Goal: Task Accomplishment & Management: Manage account settings

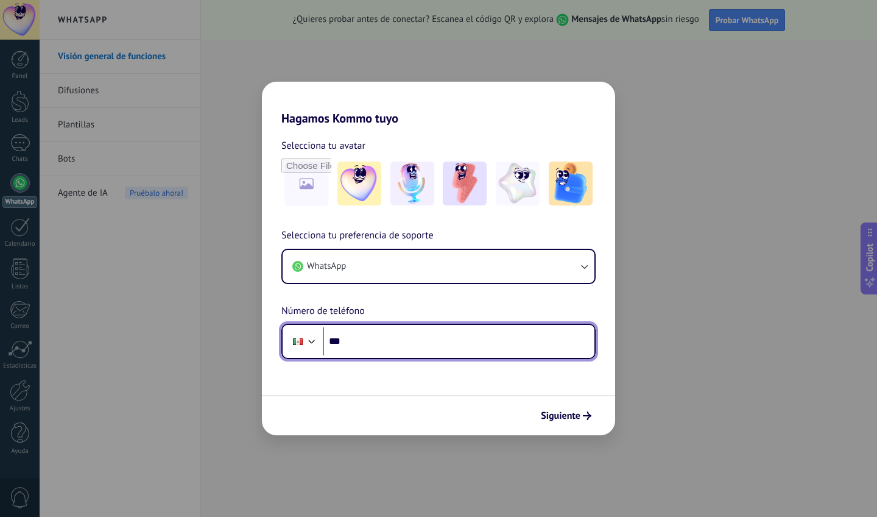
click at [403, 350] on input "***" at bounding box center [459, 341] width 272 height 28
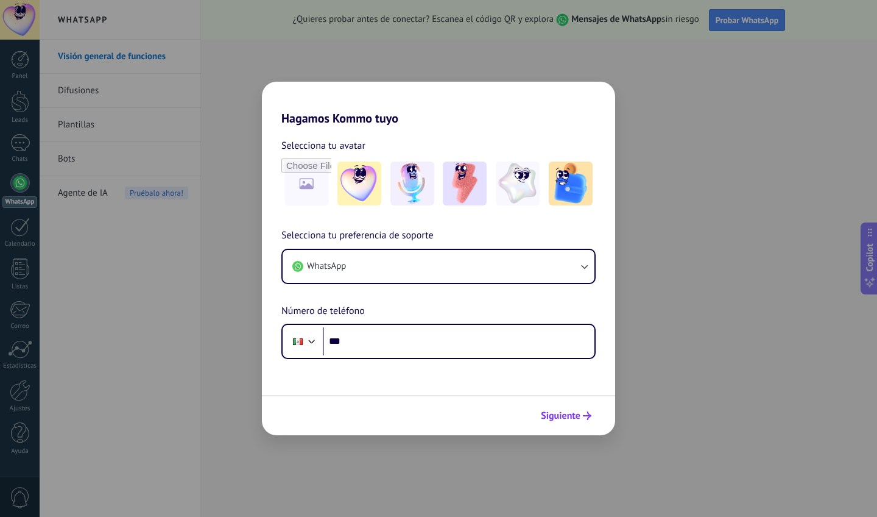
click at [564, 422] on button "Siguiente" at bounding box center [566, 415] width 62 height 21
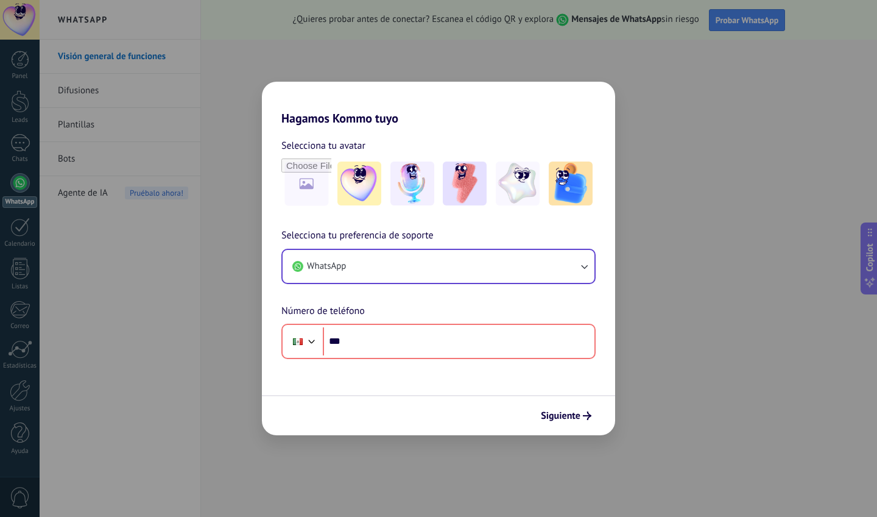
click at [343, 249] on div "WhatsApp" at bounding box center [438, 266] width 314 height 35
click at [341, 265] on span "WhatsApp" at bounding box center [326, 266] width 39 height 12
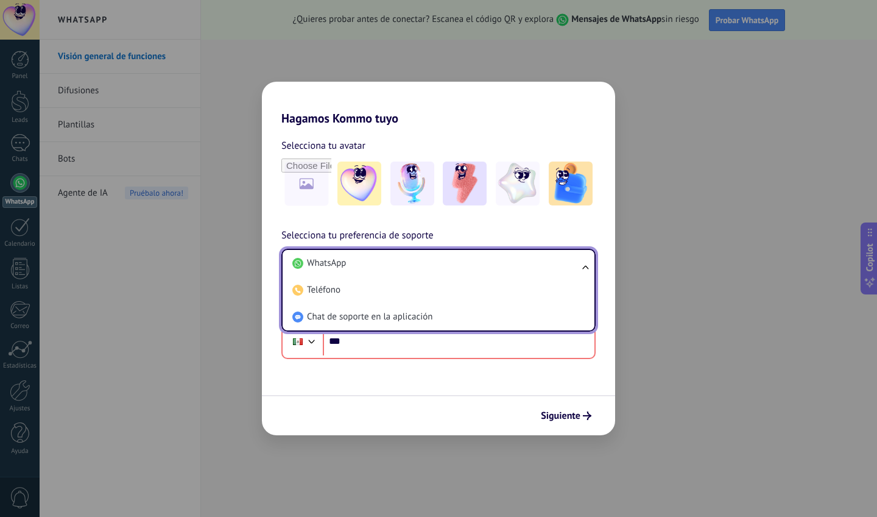
click at [341, 265] on span "WhatsApp" at bounding box center [326, 263] width 39 height 12
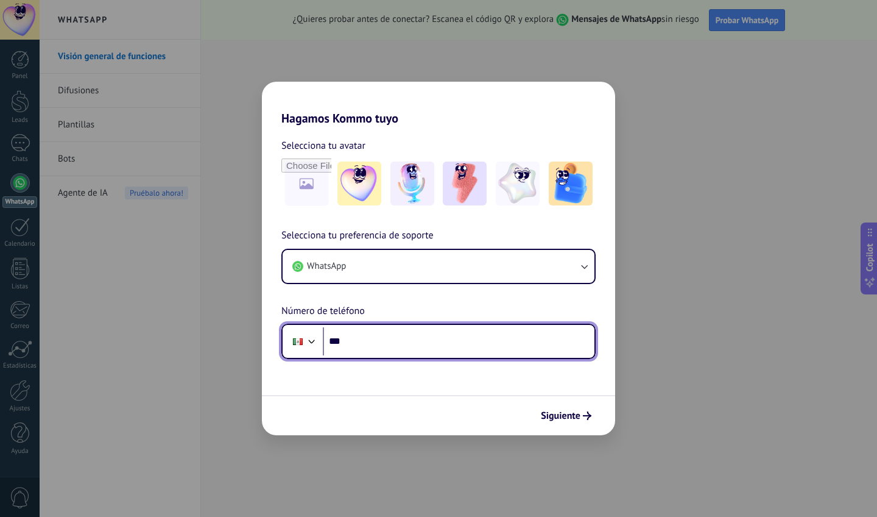
click at [352, 339] on input "***" at bounding box center [459, 341] width 272 height 28
type input "**********"
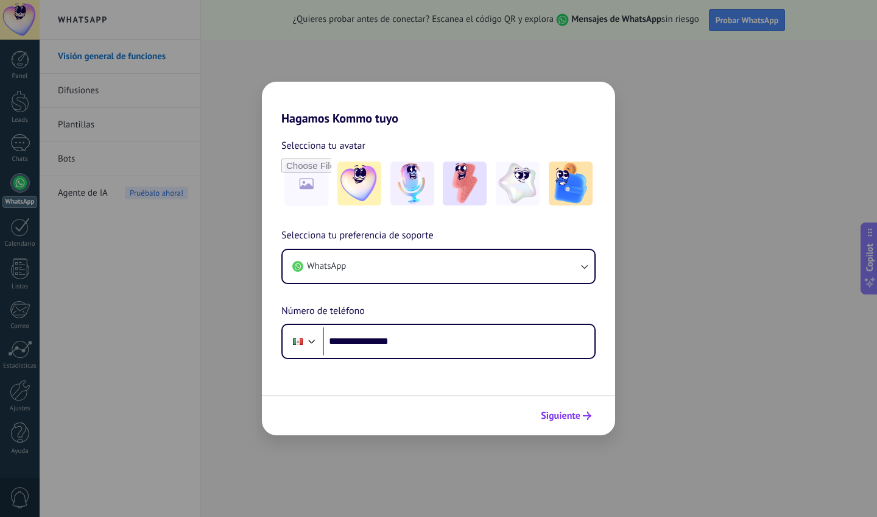
click at [571, 409] on button "Siguiente" at bounding box center [566, 415] width 62 height 21
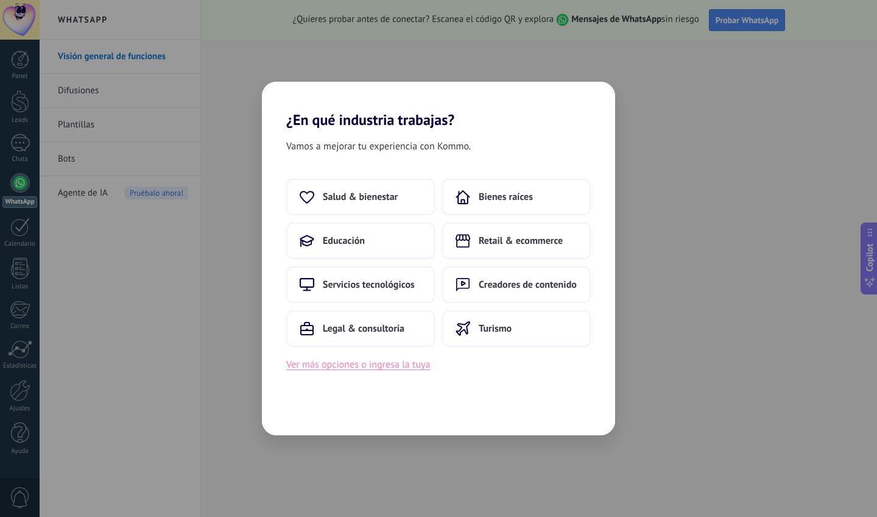
click at [344, 362] on button "Ver más opciones o ingresa la tuya" at bounding box center [358, 364] width 144 height 16
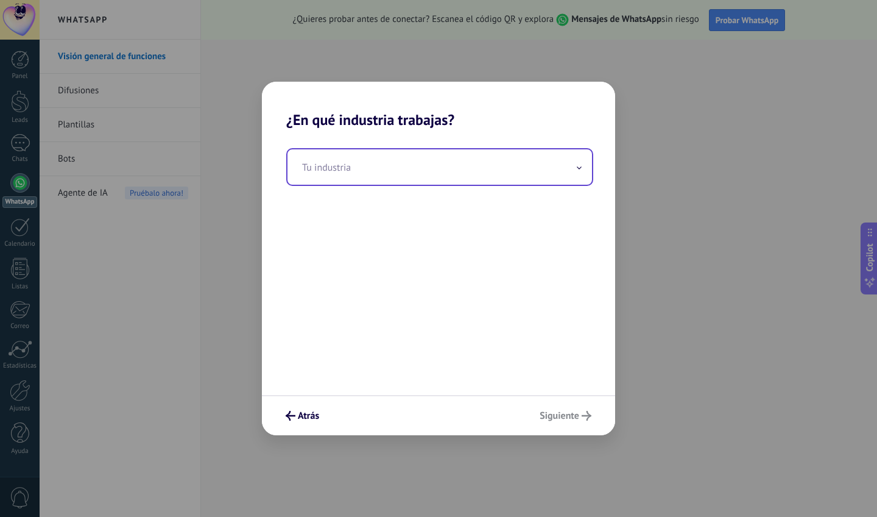
click at [362, 166] on input "text" at bounding box center [440, 166] width 305 height 35
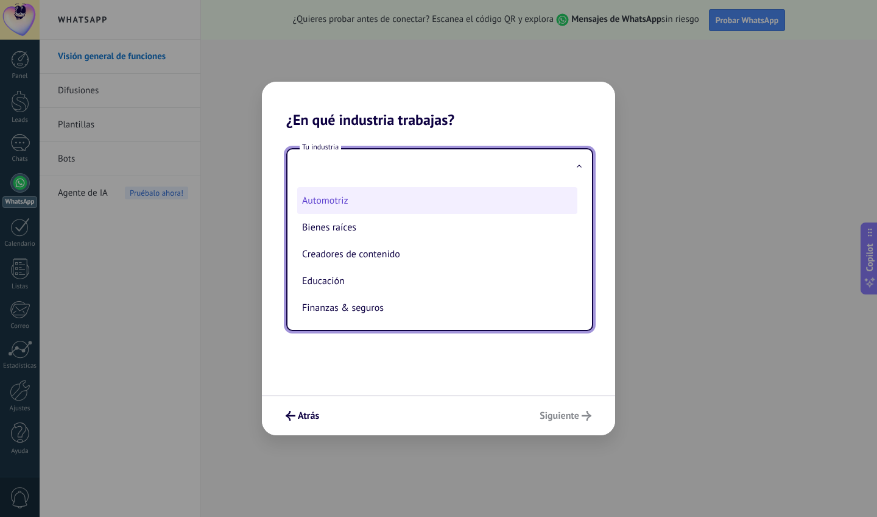
click at [357, 204] on li "Automotriz" at bounding box center [437, 200] width 280 height 27
type input "**********"
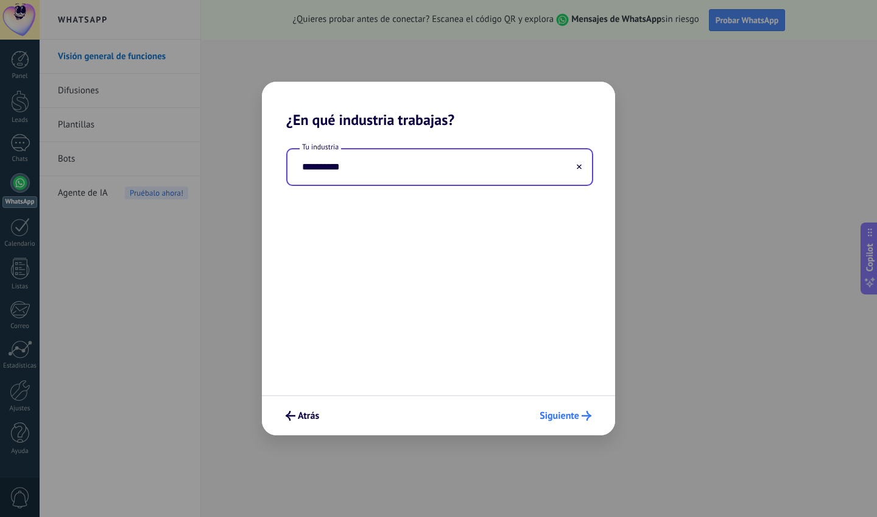
click at [577, 409] on button "Siguiente" at bounding box center [565, 415] width 63 height 21
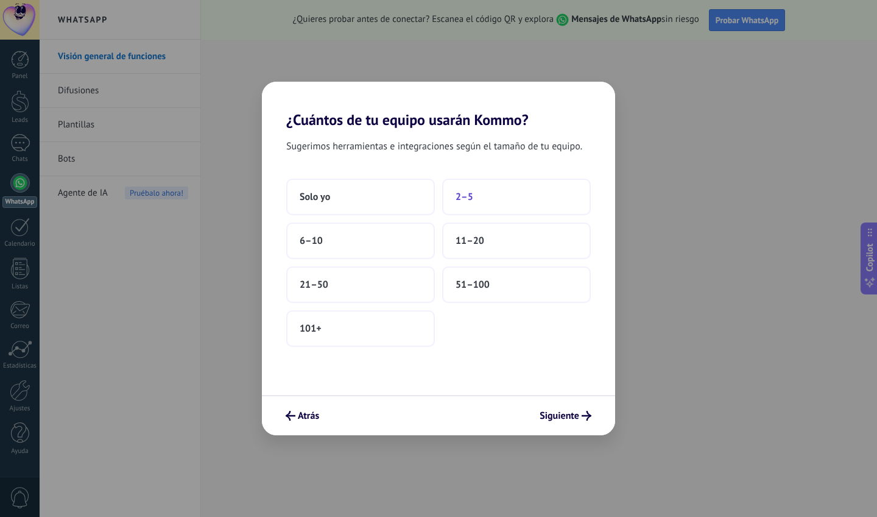
click at [480, 203] on button "2–5" at bounding box center [516, 196] width 149 height 37
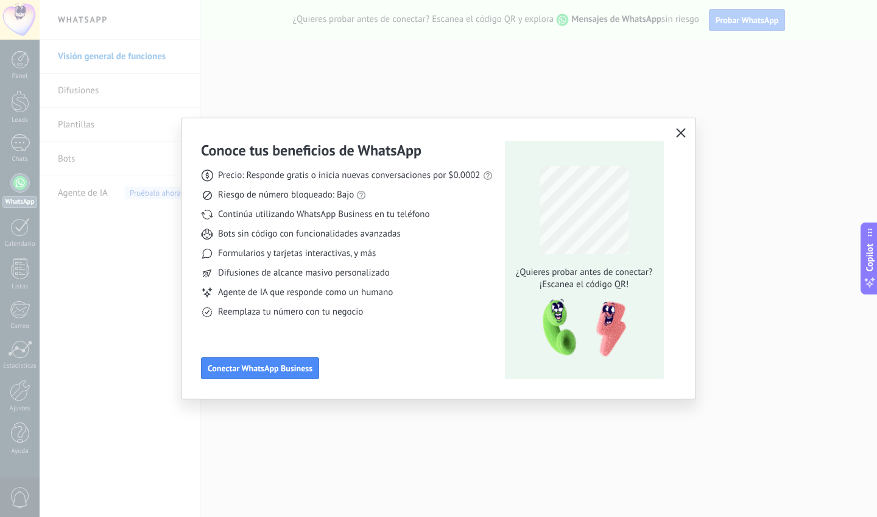
click at [677, 130] on icon "button" at bounding box center [681, 133] width 10 height 10
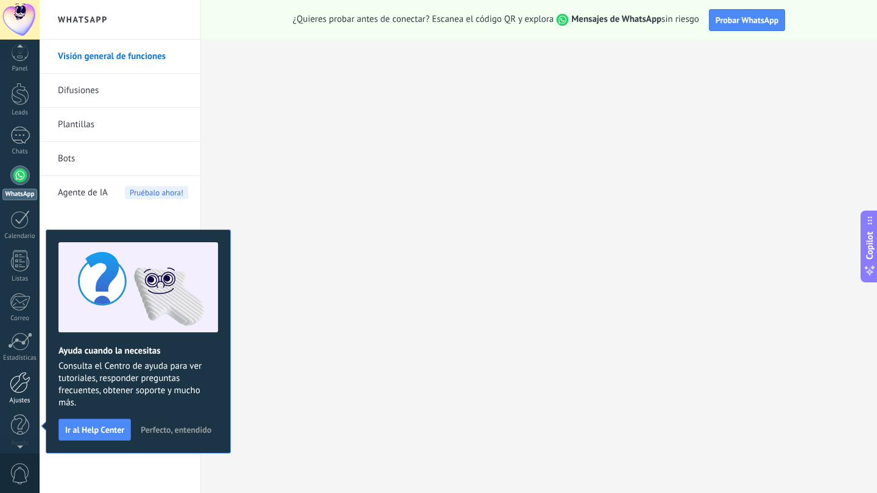
click at [15, 394] on link "Ajustes" at bounding box center [20, 388] width 40 height 33
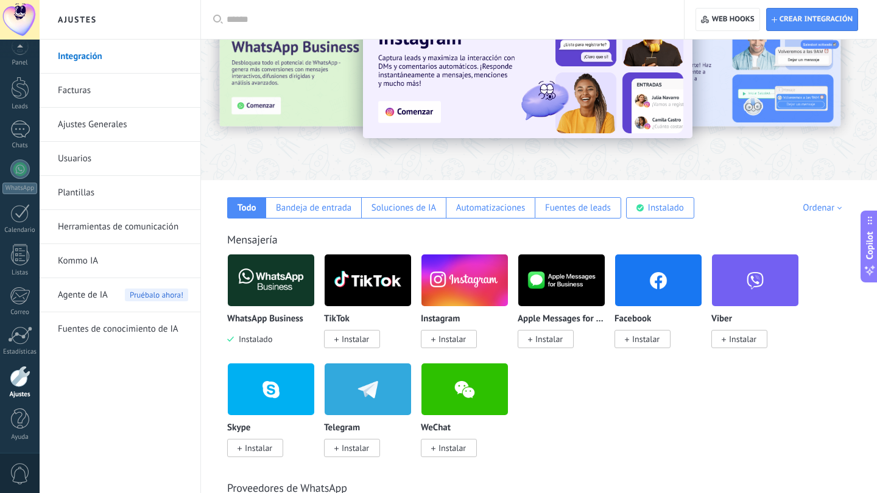
scroll to position [55, 0]
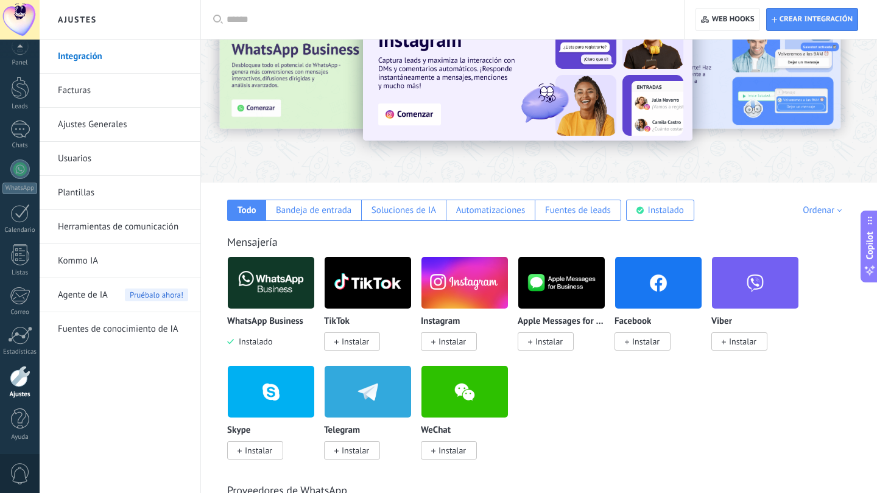
click at [466, 347] on span "Instalar" at bounding box center [452, 341] width 27 height 11
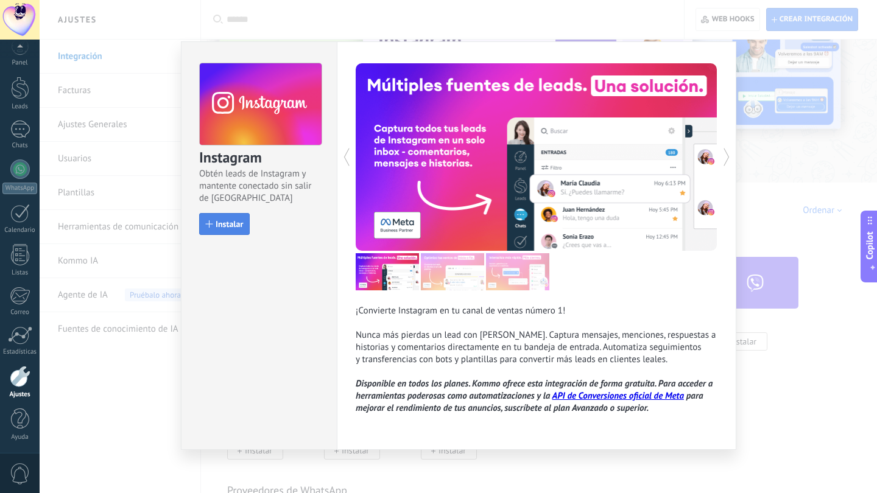
click at [236, 232] on button "Instalar" at bounding box center [224, 224] width 51 height 22
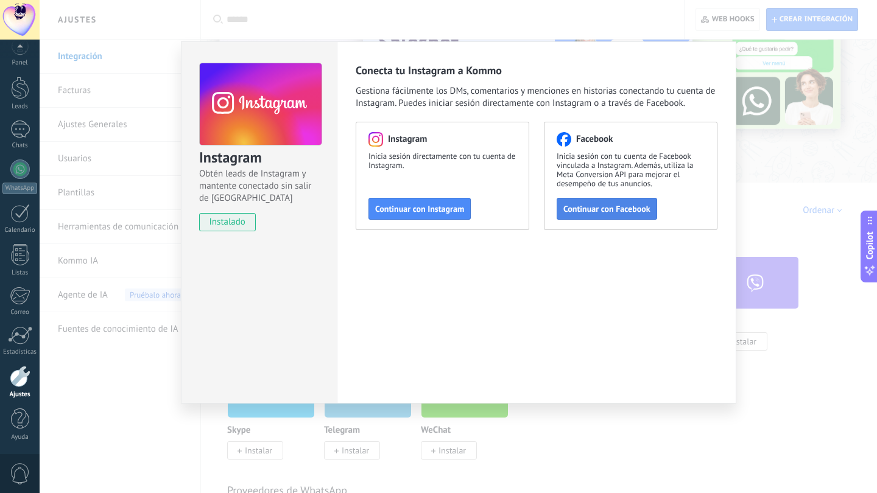
click at [593, 211] on span "Continuar con Facebook" at bounding box center [606, 209] width 87 height 9
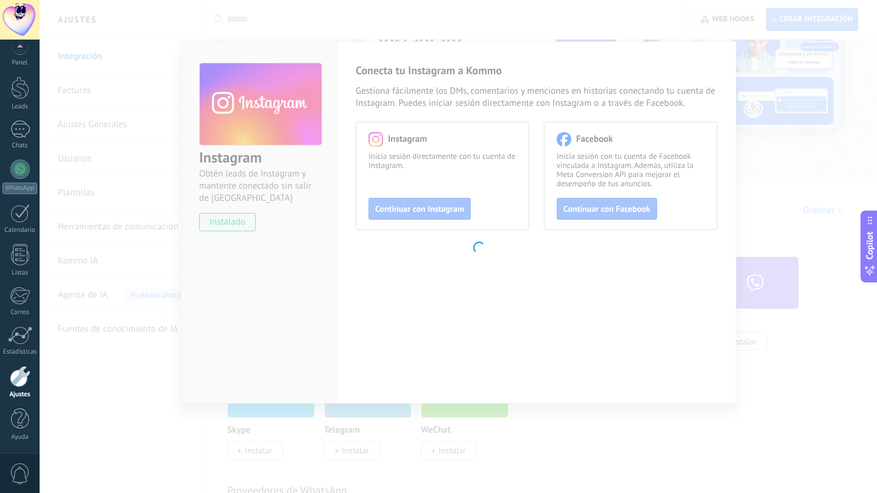
click at [838, 125] on body ".abecls-1,.abecls-2{fill-rule:evenodd}.abecls-2{fill:#fff} .abhcls-1{fill:none}…" at bounding box center [438, 191] width 877 height 493
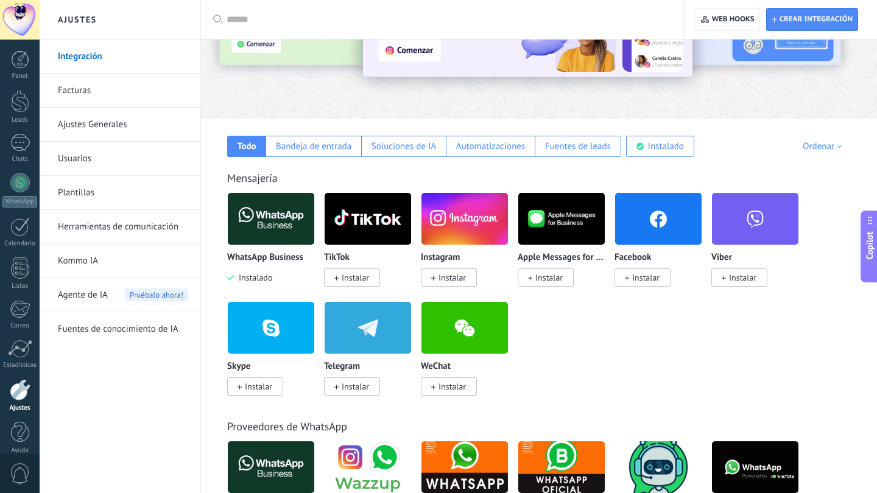
scroll to position [119, 0]
click at [362, 283] on span "Instalar" at bounding box center [355, 277] width 27 height 11
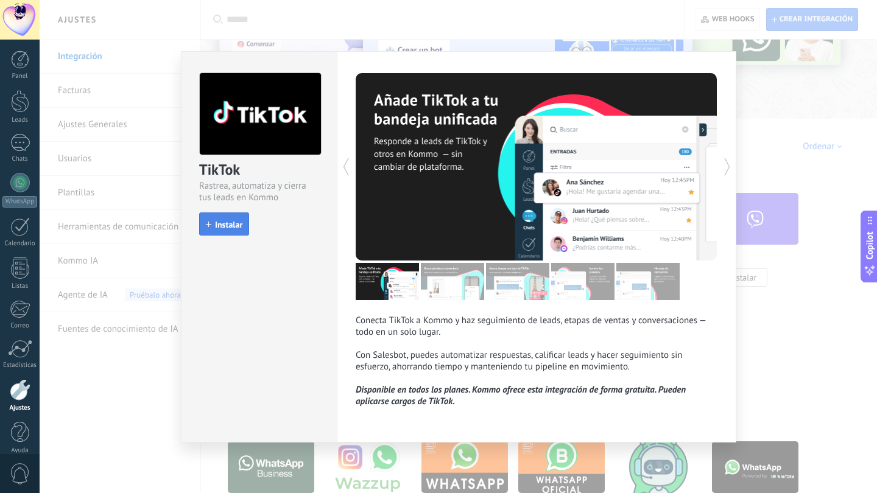
click at [236, 230] on button "Instalar" at bounding box center [224, 224] width 50 height 23
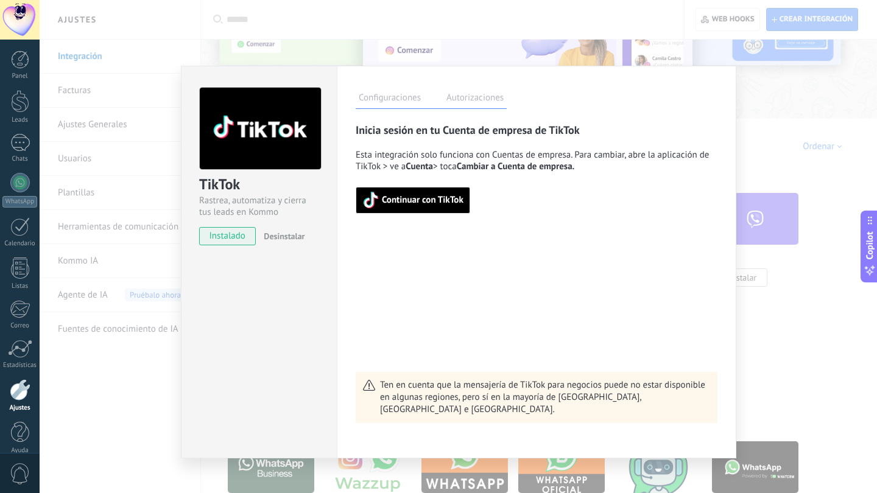
click at [457, 200] on span "Continuar con TikTok" at bounding box center [423, 200] width 82 height 9
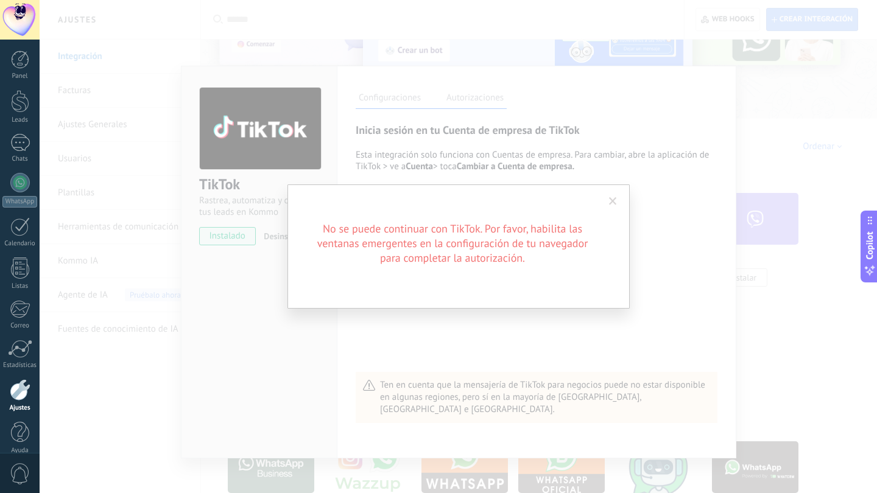
click at [612, 195] on span at bounding box center [613, 201] width 20 height 21
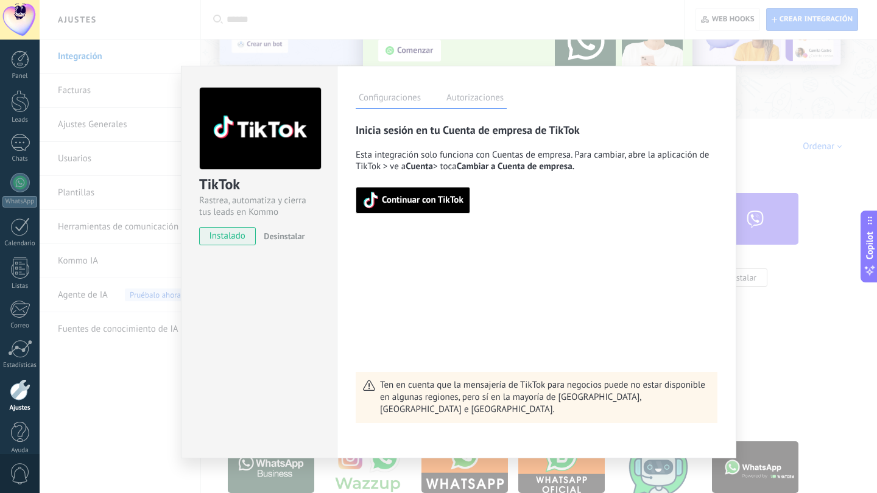
click at [443, 206] on span "Continuar con TikTok" at bounding box center [412, 200] width 101 height 17
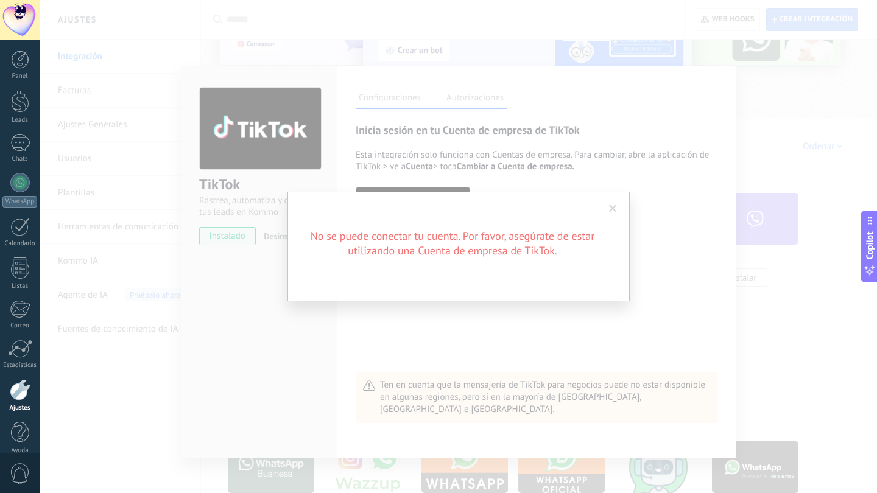
click at [605, 204] on span at bounding box center [613, 209] width 20 height 21
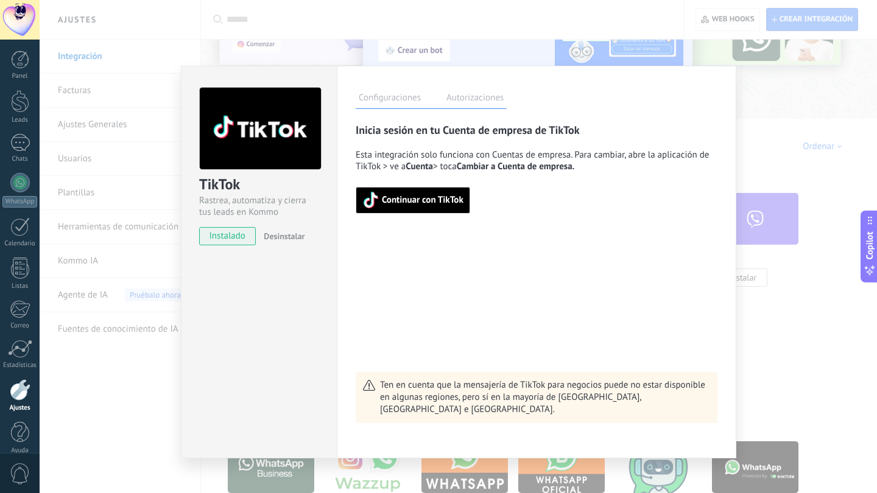
click at [421, 207] on span "Continuar con TikTok" at bounding box center [412, 200] width 101 height 17
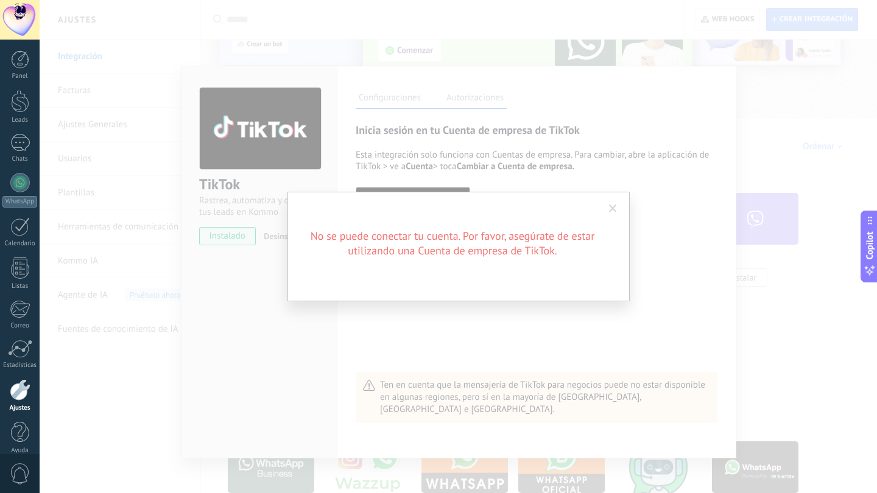
click at [610, 204] on span at bounding box center [613, 209] width 20 height 21
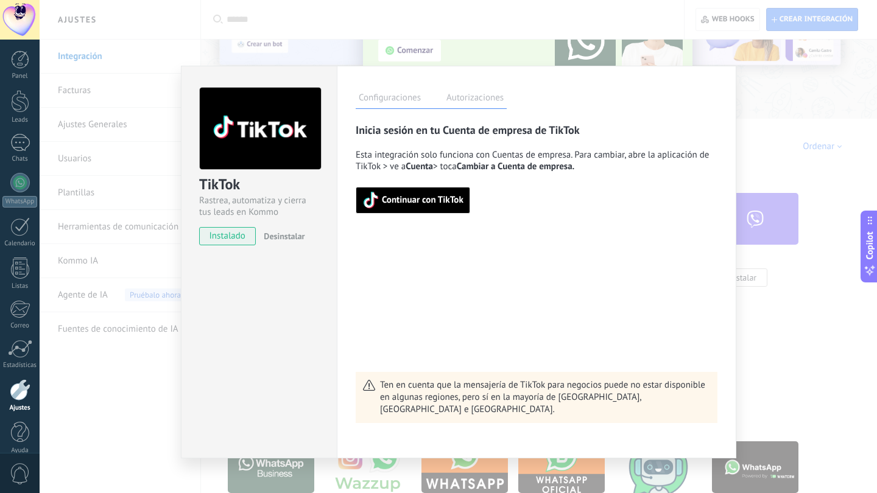
click at [414, 203] on span "Continuar con TikTok" at bounding box center [423, 200] width 82 height 9
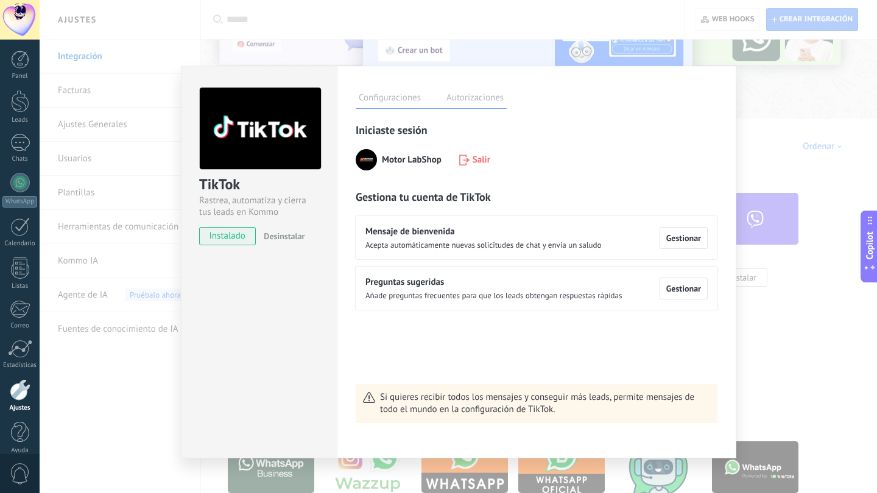
click at [684, 102] on div "Configuraciones Autorizaciones" at bounding box center [537, 98] width 362 height 21
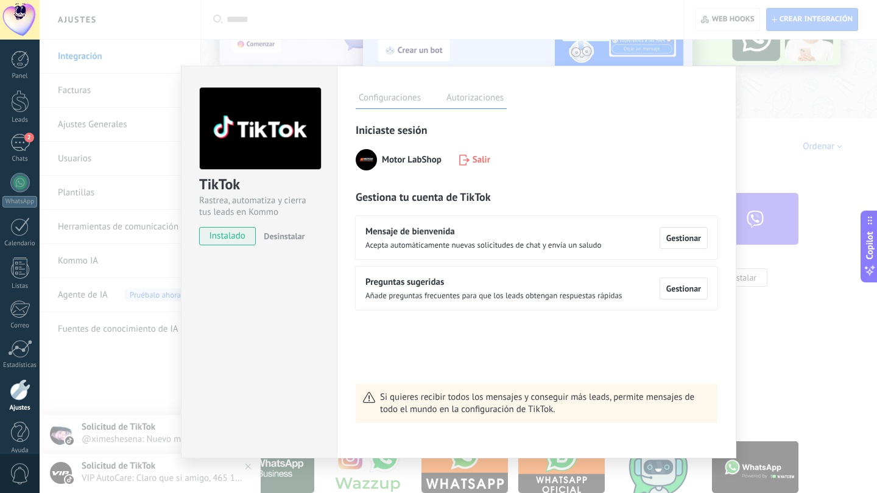
click at [580, 119] on div "Configuraciones Autorizaciones Esta pestaña registra a los usuarios que han con…" at bounding box center [537, 262] width 400 height 393
click at [707, 111] on div "Configuraciones Autorizaciones Esta pestaña registra a los usuarios que han con…" at bounding box center [537, 262] width 400 height 393
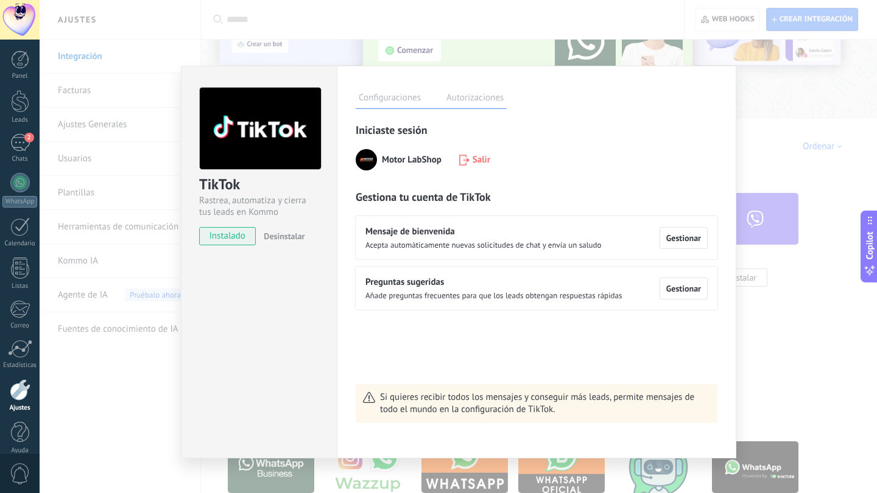
click at [782, 328] on div "TikTok Rastrea, automatiza y cierra tus leads en Kommo instalado Desinstalar Co…" at bounding box center [459, 246] width 838 height 493
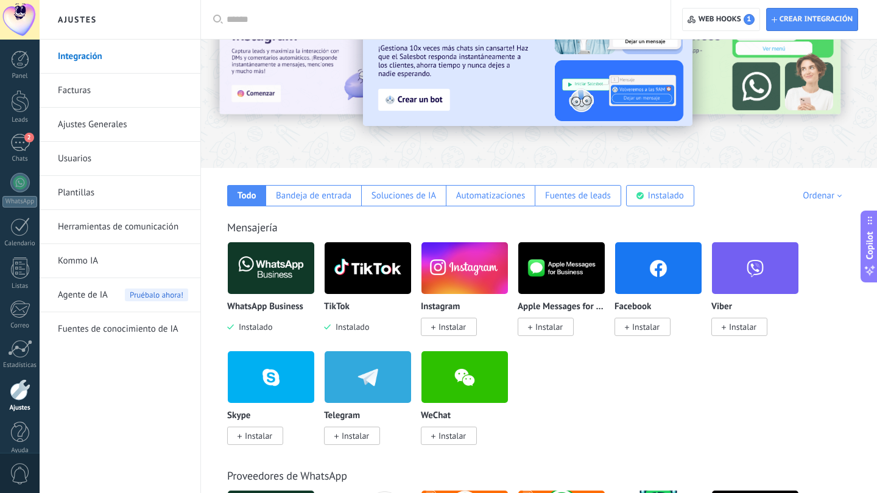
click at [451, 332] on span "Instalar" at bounding box center [452, 327] width 27 height 11
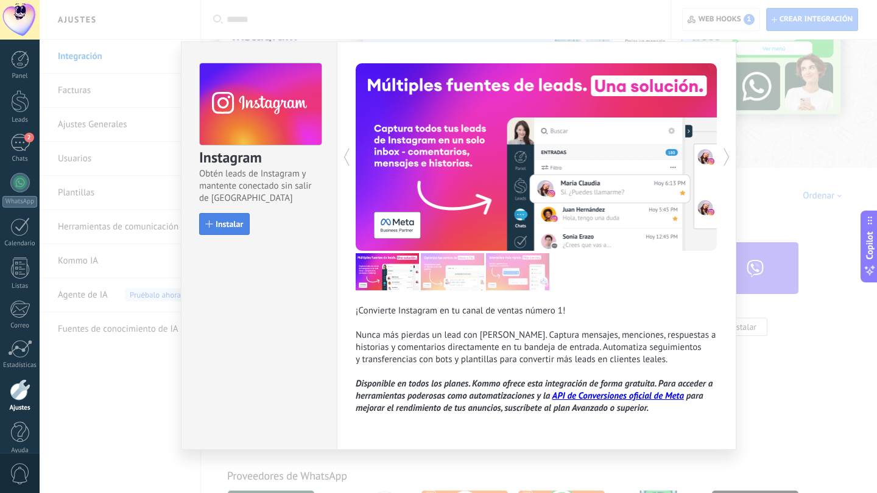
click at [223, 224] on span "Instalar" at bounding box center [229, 224] width 27 height 9
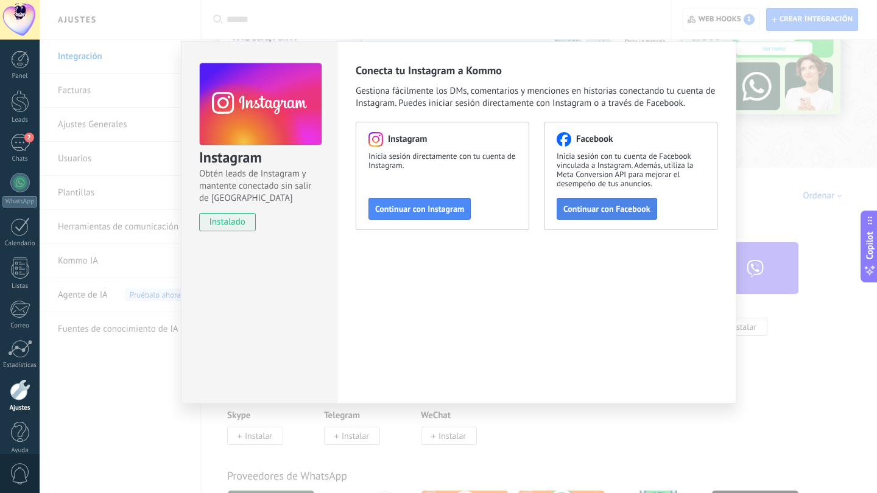
click at [606, 213] on span "Continuar con Facebook" at bounding box center [606, 209] width 87 height 9
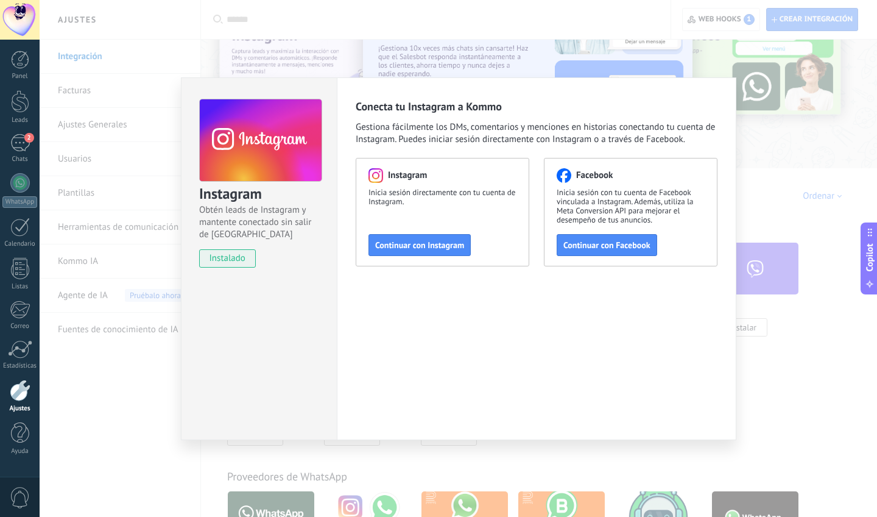
click at [777, 383] on div "Instagram Obtén leads de Instagram y mantente conectado sin salir de Kommo inst…" at bounding box center [459, 258] width 838 height 517
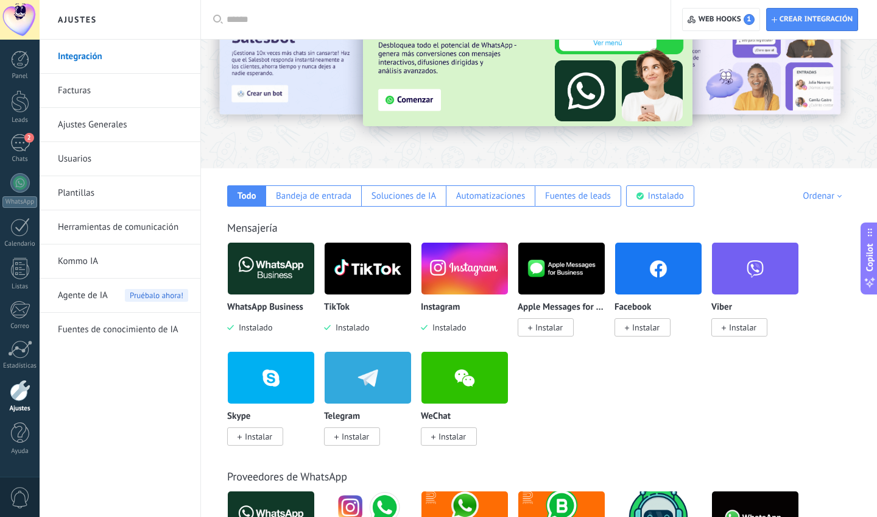
click at [635, 331] on span "Instalar" at bounding box center [645, 327] width 27 height 11
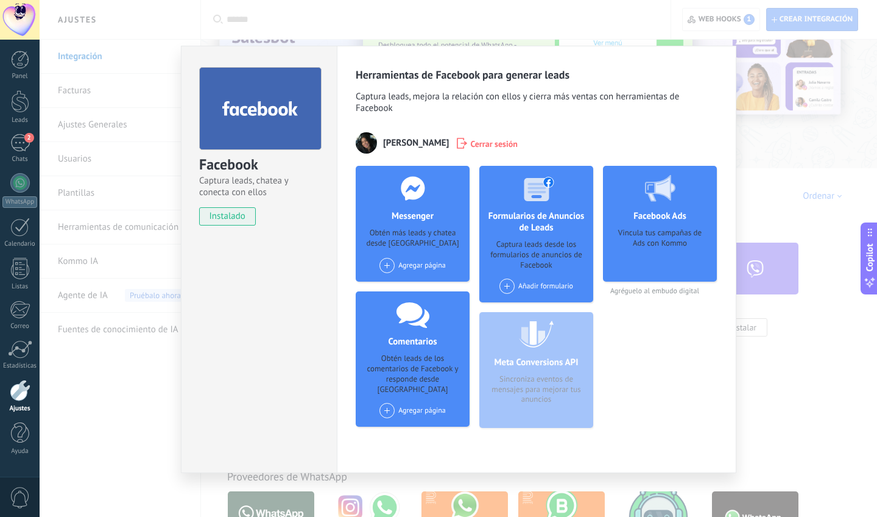
click at [782, 326] on div "Facebook Captura leads, chatea y conecta con ellos instalado Desinstalar Herram…" at bounding box center [459, 258] width 838 height 517
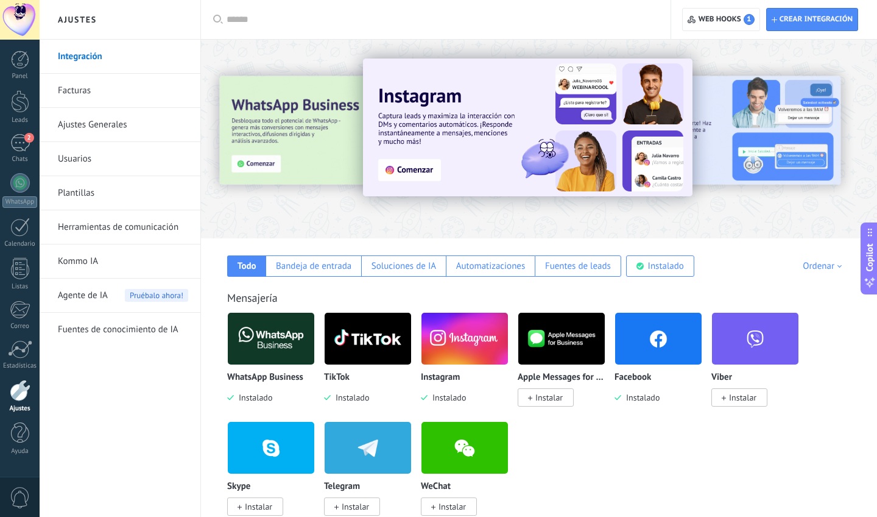
scroll to position [70, 0]
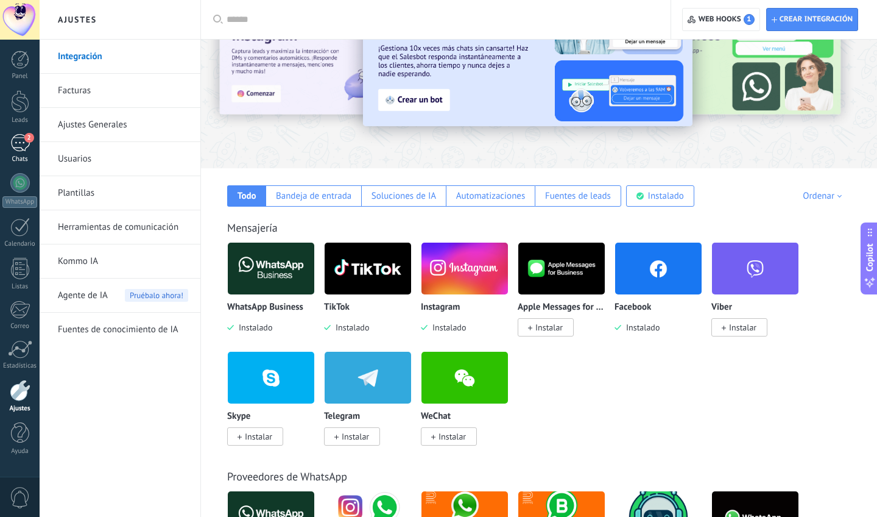
click at [23, 152] on link "2 Chats" at bounding box center [20, 148] width 40 height 29
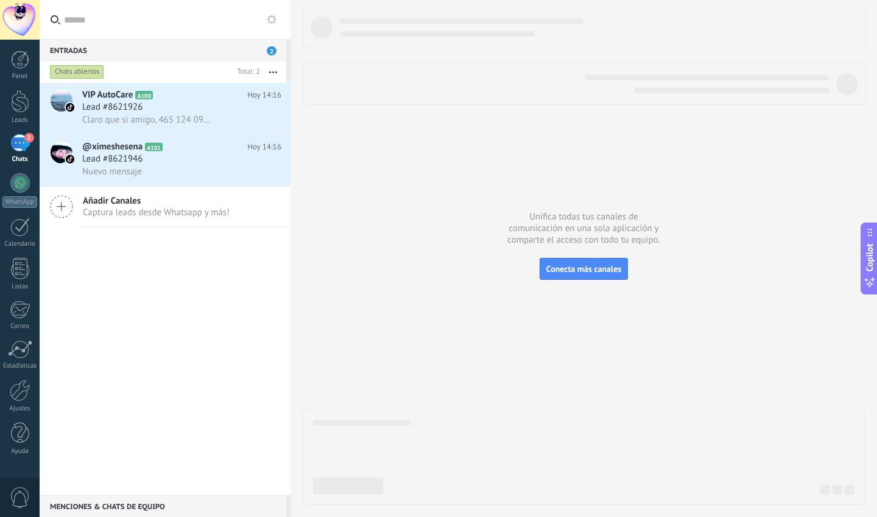
click at [138, 214] on span "Captura leads desde Whatsapp y más!" at bounding box center [156, 213] width 147 height 12
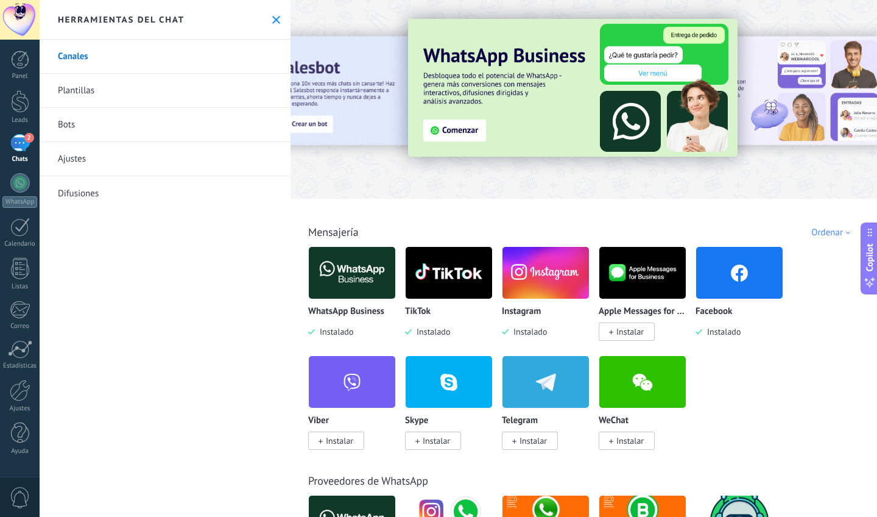
click at [272, 18] on icon at bounding box center [276, 20] width 8 height 8
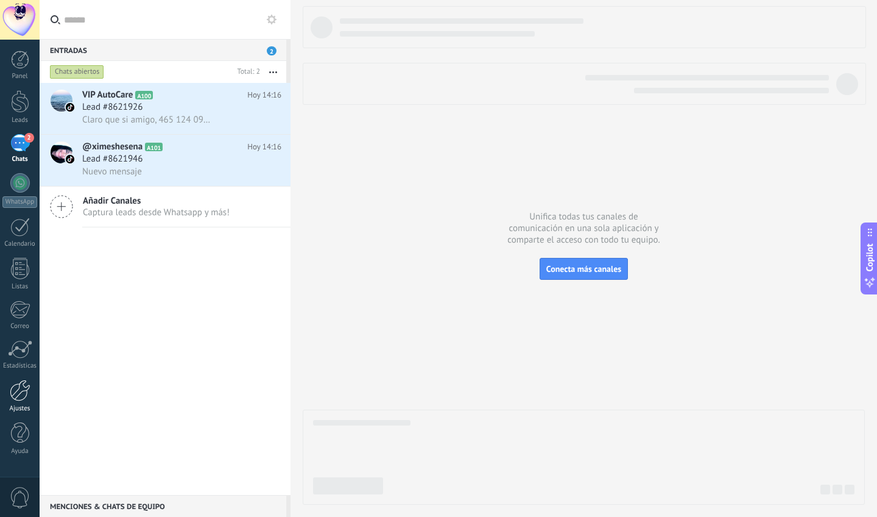
click at [15, 404] on div "Ajustes" at bounding box center [19, 408] width 35 height 8
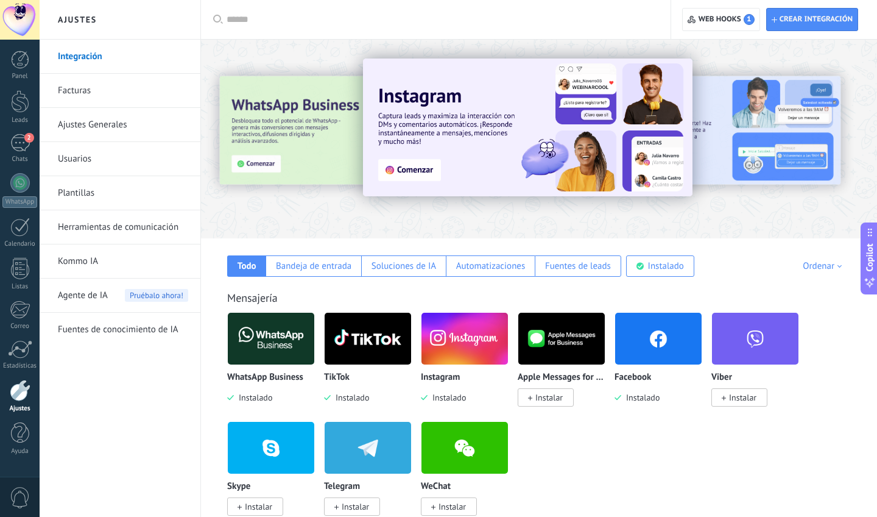
click at [390, 16] on input "text" at bounding box center [440, 19] width 427 height 13
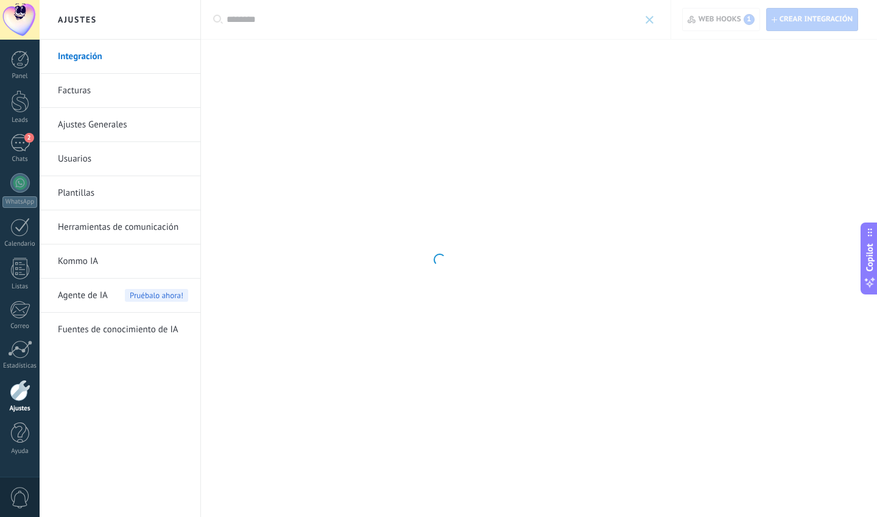
type input "********"
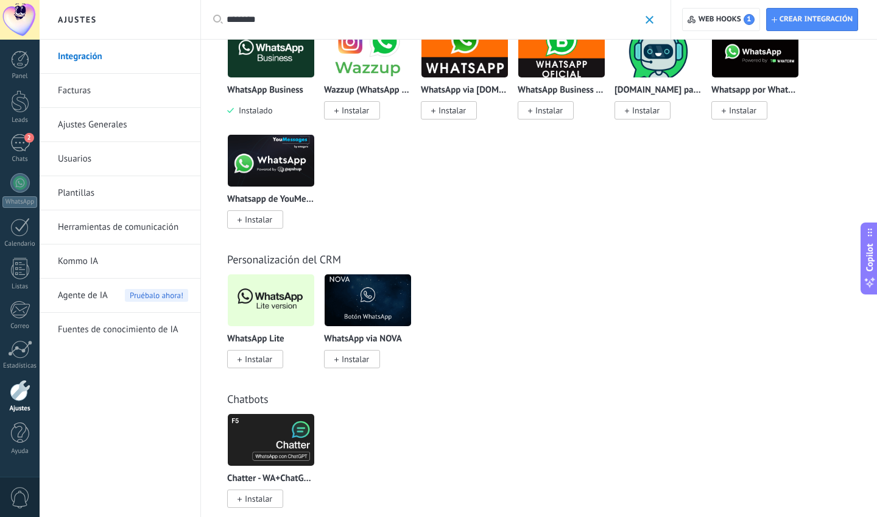
scroll to position [194, 0]
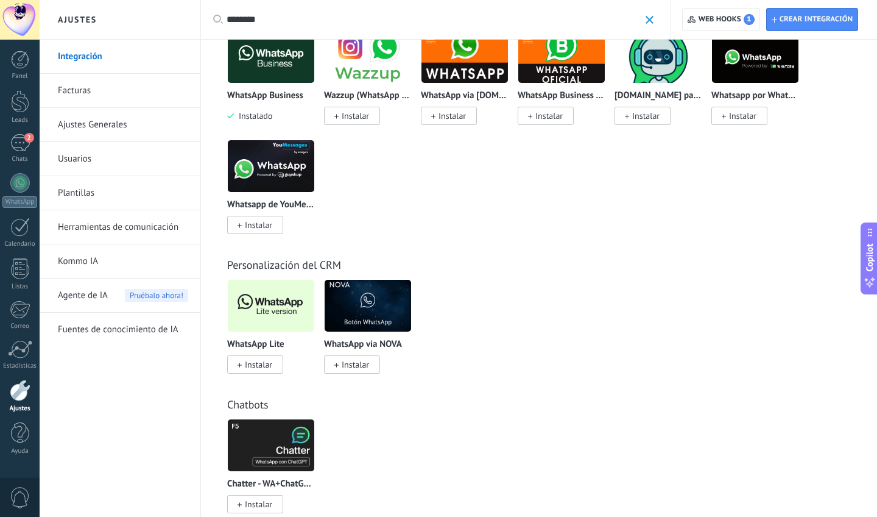
click at [262, 364] on span "Instalar" at bounding box center [258, 364] width 27 height 11
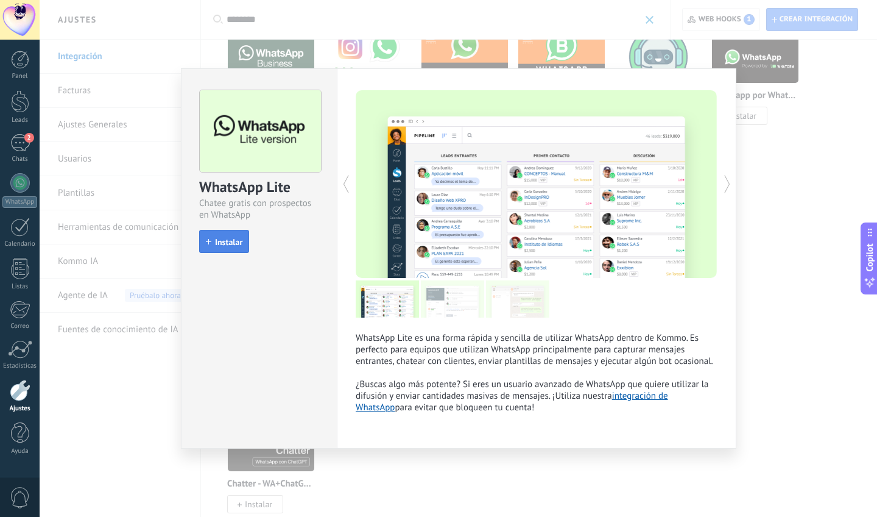
click at [244, 245] on button "Instalar" at bounding box center [224, 241] width 50 height 23
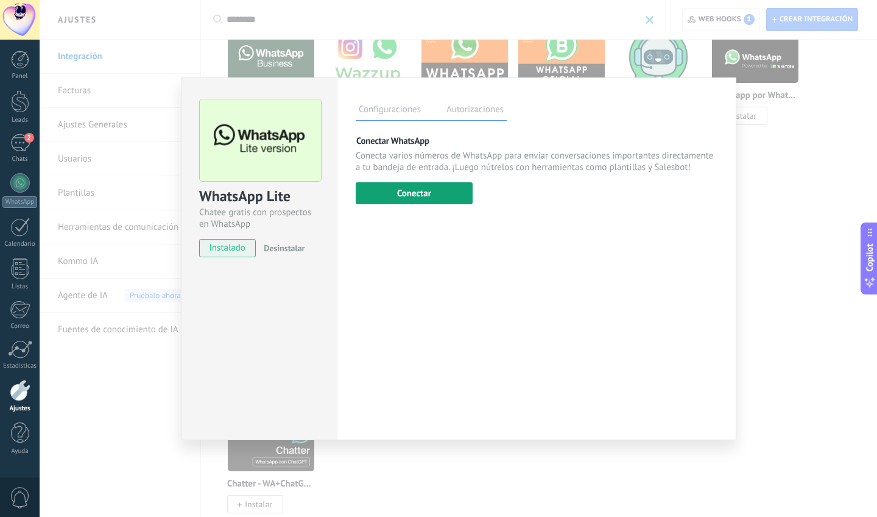
click at [400, 192] on button "Conectar" at bounding box center [414, 193] width 117 height 22
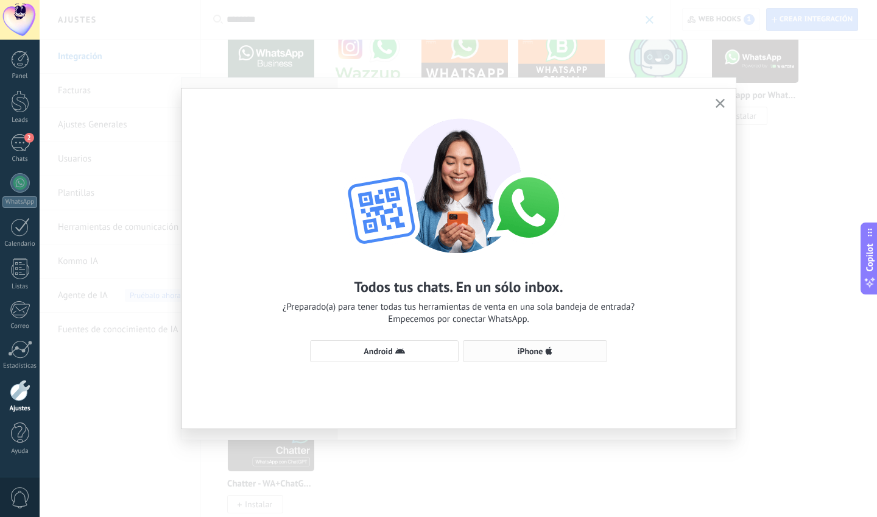
click at [579, 354] on span "iPhone" at bounding box center [535, 351] width 131 height 10
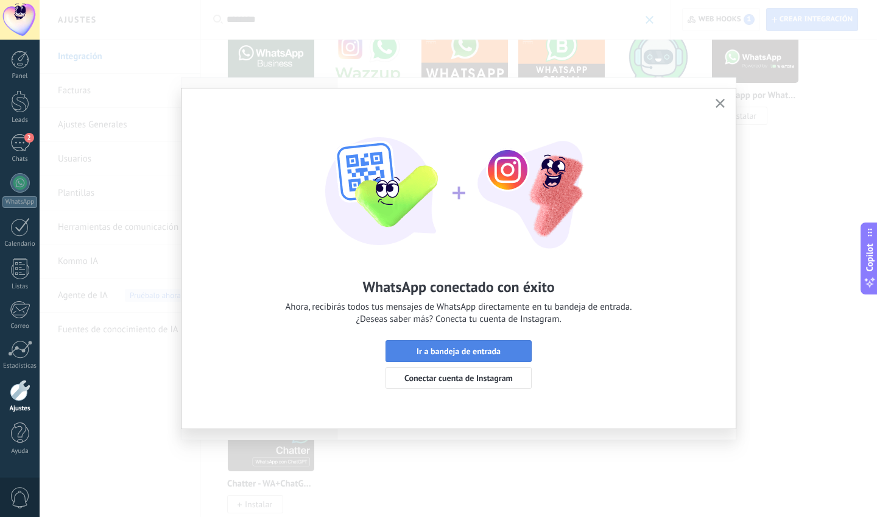
click at [417, 350] on span "Ir a bandeja de entrada" at bounding box center [459, 351] width 84 height 9
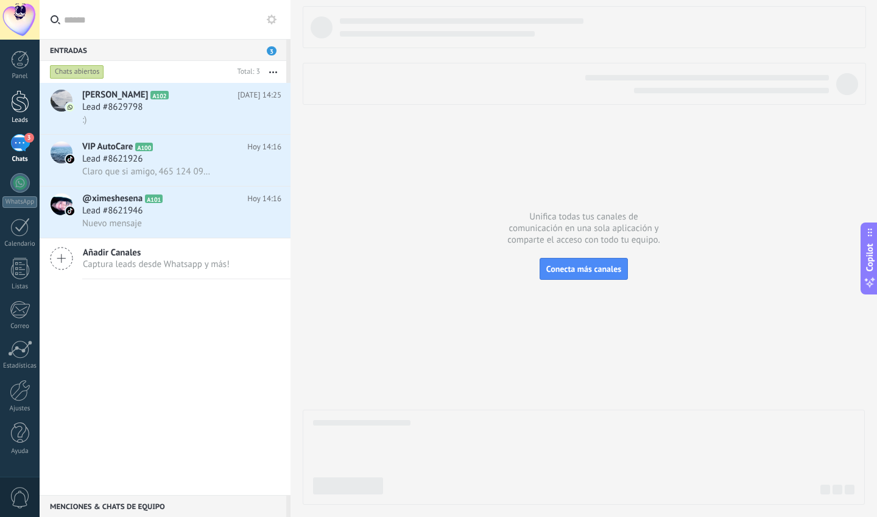
click at [21, 113] on link "Leads" at bounding box center [20, 107] width 40 height 34
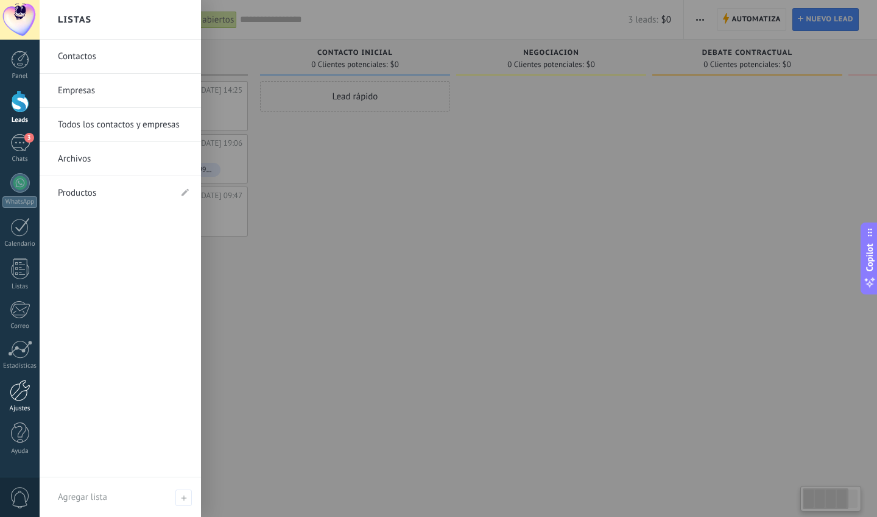
click at [21, 408] on div "Ajustes" at bounding box center [19, 408] width 35 height 8
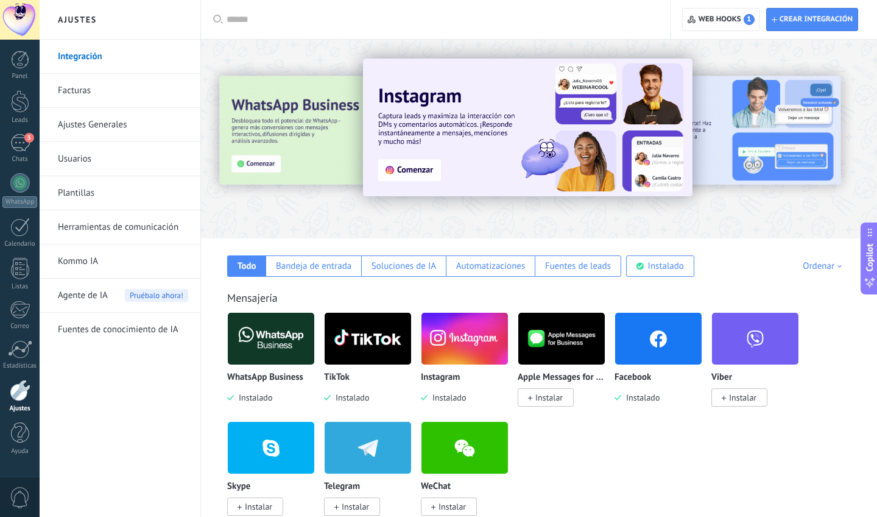
click at [640, 341] on img at bounding box center [658, 338] width 87 height 59
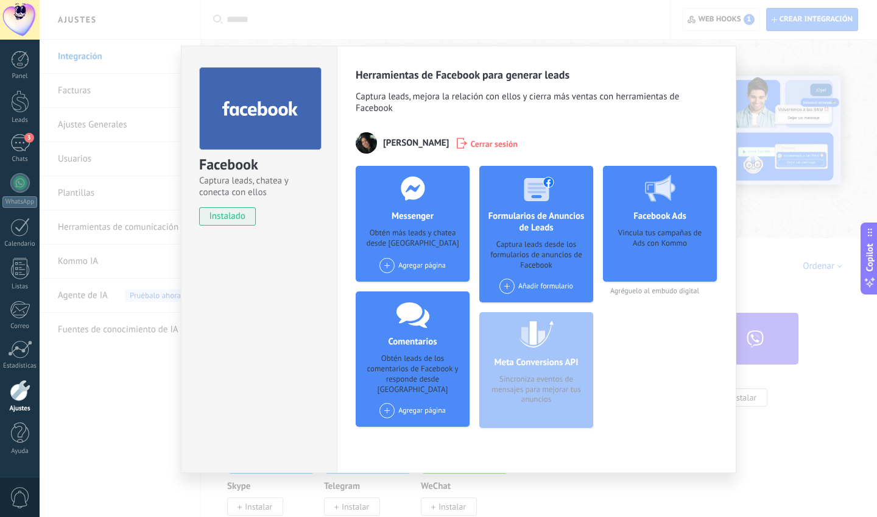
click at [387, 266] on span at bounding box center [387, 265] width 15 height 15
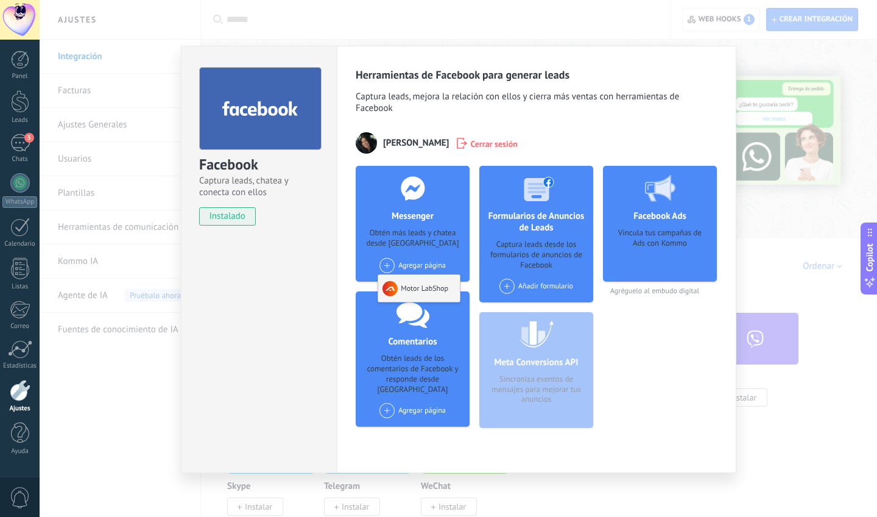
click at [404, 290] on div "Motor LabShop" at bounding box center [419, 288] width 82 height 27
click at [386, 403] on span at bounding box center [387, 410] width 15 height 15
click at [397, 406] on div "Motor LabShop" at bounding box center [415, 410] width 48 height 9
click at [507, 283] on span at bounding box center [507, 285] width 15 height 15
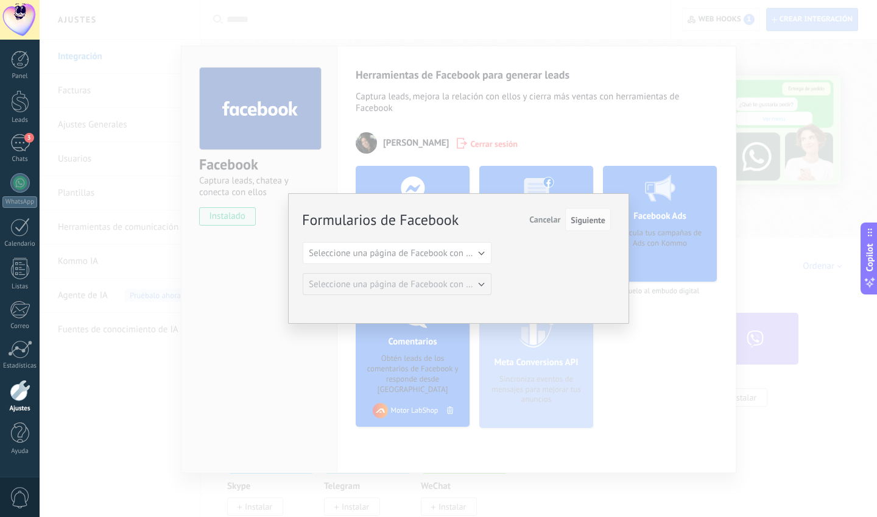
click at [466, 253] on span "Seleccione una página de Facebook con formas" at bounding box center [401, 253] width 184 height 12
click at [454, 266] on li "Motor LabShop" at bounding box center [393, 273] width 196 height 21
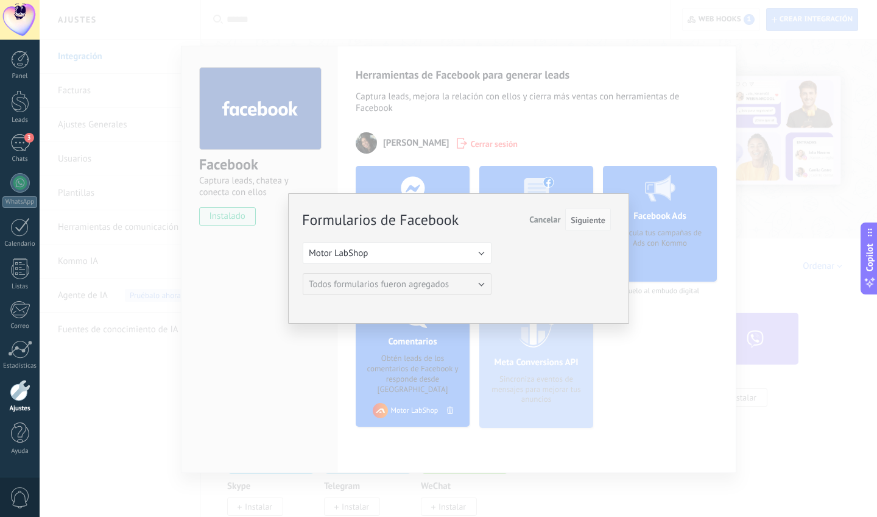
click at [585, 227] on button "Siguiente" at bounding box center [588, 219] width 46 height 23
click at [584, 221] on span "Siguiente" at bounding box center [588, 220] width 35 height 9
click at [584, 224] on span "Siguiente" at bounding box center [588, 220] width 35 height 9
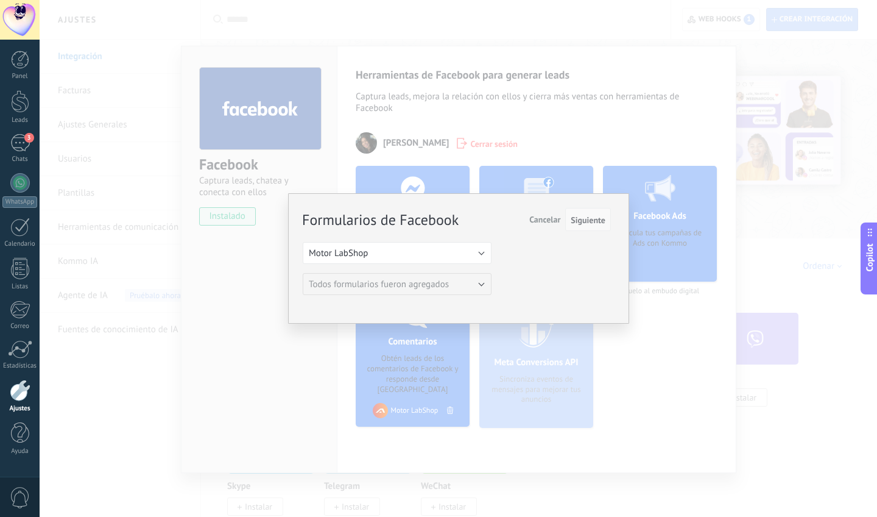
click at [584, 224] on span "Siguiente" at bounding box center [588, 220] width 35 height 9
click at [582, 221] on span "Siguiente" at bounding box center [588, 220] width 35 height 9
click at [668, 172] on div "Formularios de Facebook Siguiente Cancelar Seleccione una página de Facebook co…" at bounding box center [459, 258] width 838 height 517
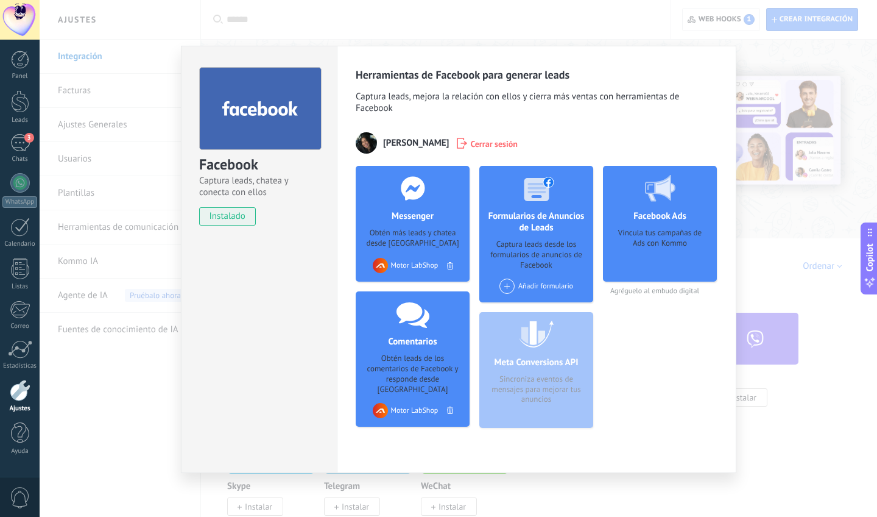
click at [741, 203] on div "Facebook Captura leads, chatea y conecta con ellos instalado Desinstalar Herram…" at bounding box center [459, 258] width 838 height 517
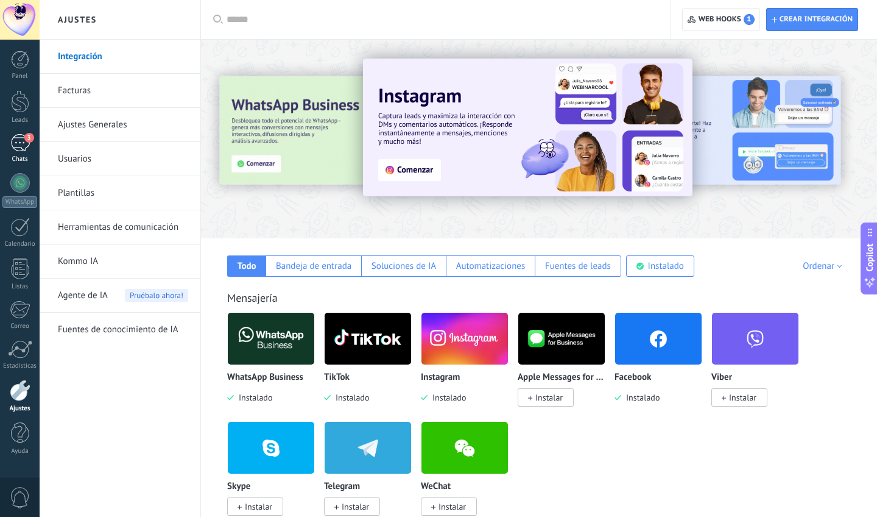
click at [15, 142] on div "3" at bounding box center [19, 143] width 19 height 18
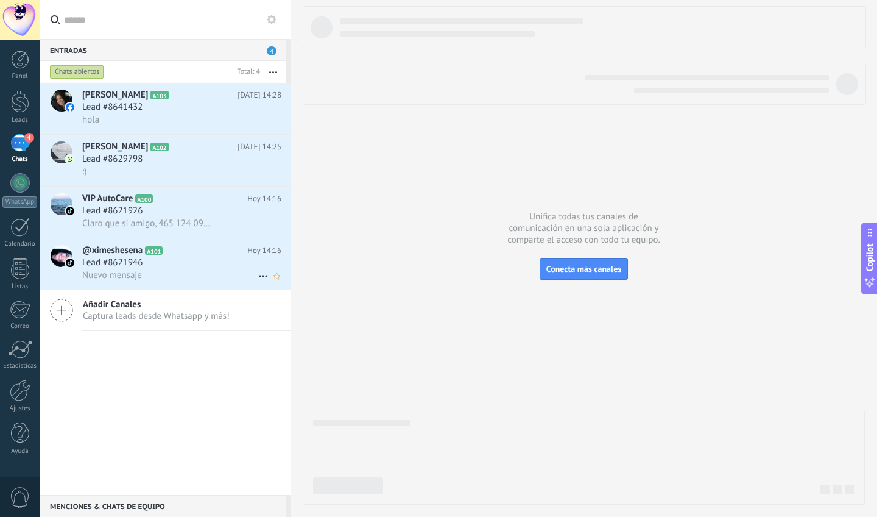
click at [230, 261] on div "Lead #8621946" at bounding box center [181, 262] width 199 height 12
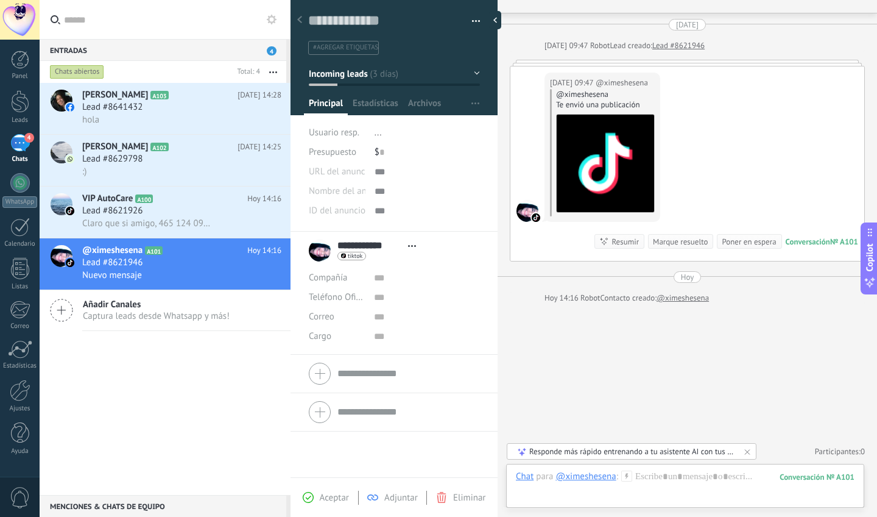
scroll to position [26, 0]
click at [369, 187] on div "Nombre del anuncio de TikTok" at bounding box center [394, 191] width 171 height 19
click at [381, 166] on div "Pasar Copiar" at bounding box center [427, 171] width 105 height 19
click at [379, 133] on span "..." at bounding box center [378, 133] width 7 height 12
click at [197, 157] on div "Lead #8629798" at bounding box center [181, 159] width 199 height 12
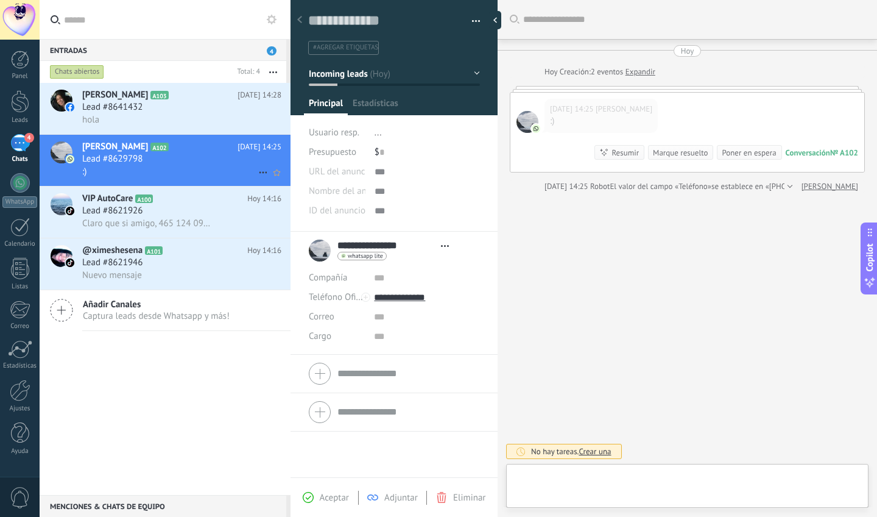
scroll to position [18, 0]
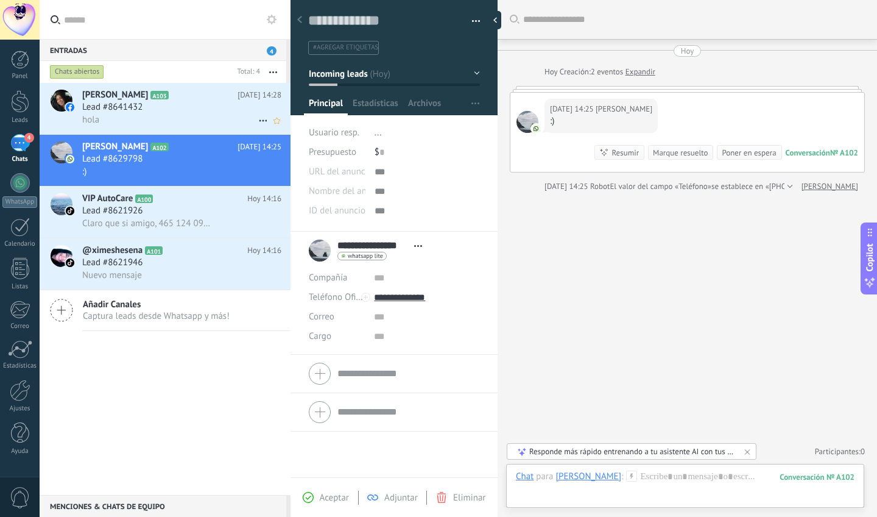
click at [189, 125] on div "hola" at bounding box center [181, 119] width 199 height 13
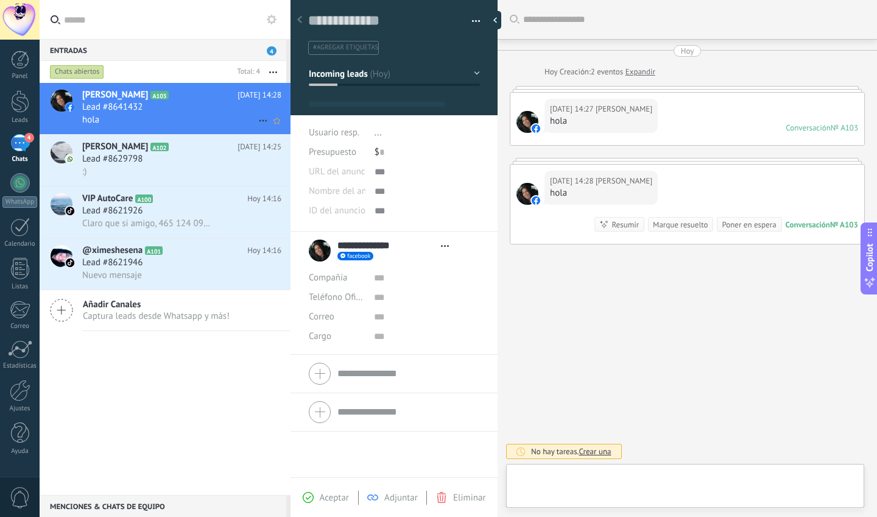
type textarea "**********"
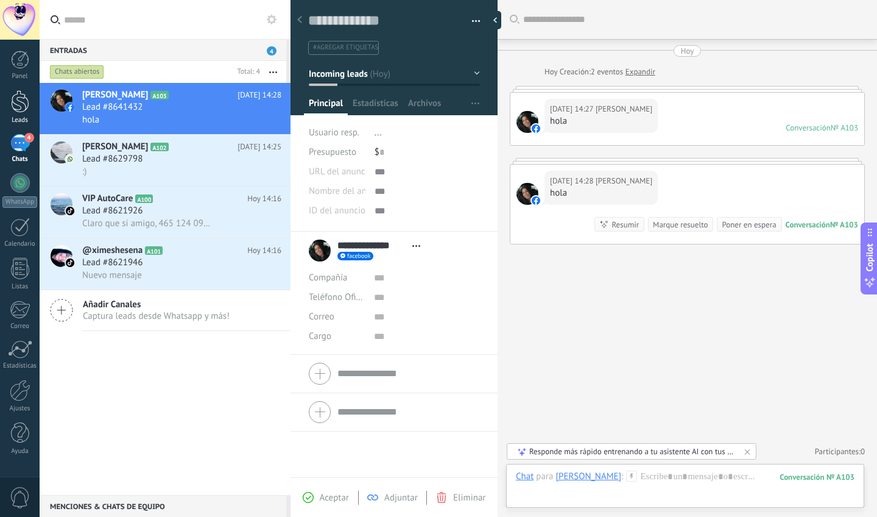
click at [28, 98] on div at bounding box center [20, 101] width 18 height 23
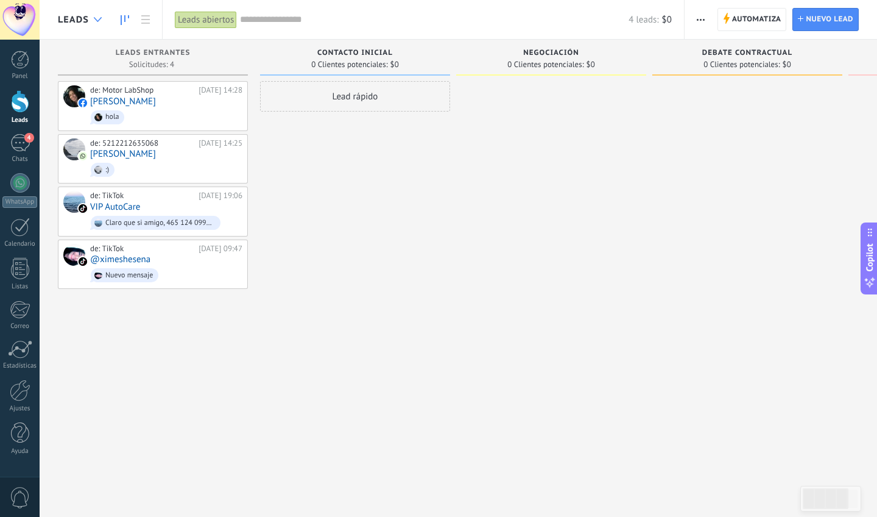
click at [101, 19] on use at bounding box center [98, 19] width 8 height 5
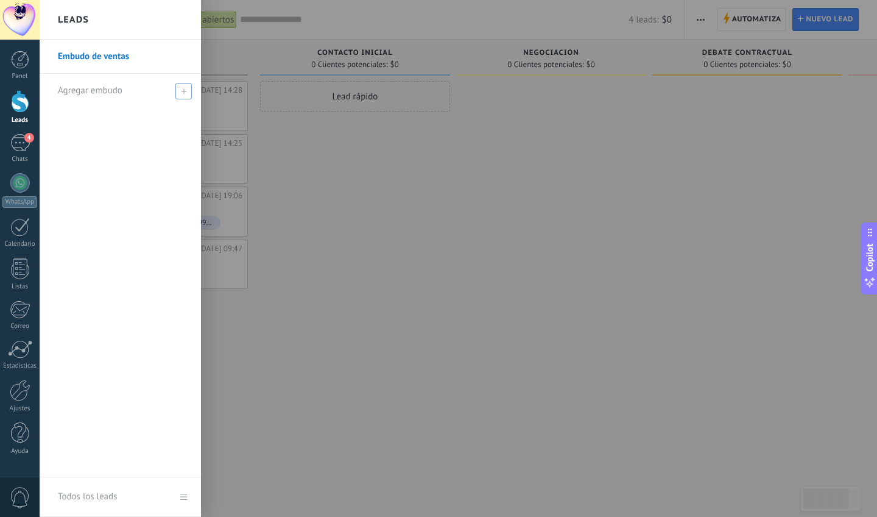
click at [85, 97] on div "Agregar embudo" at bounding box center [123, 91] width 131 height 34
type input "*"
type input "********"
click at [79, 91] on input "********" at bounding box center [115, 90] width 115 height 19
type input "********"
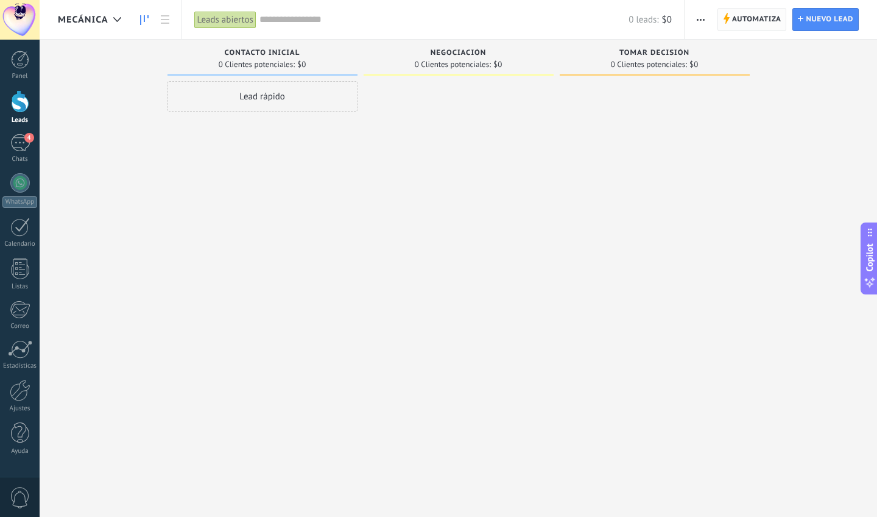
click at [748, 18] on span "Automatiza" at bounding box center [756, 20] width 49 height 22
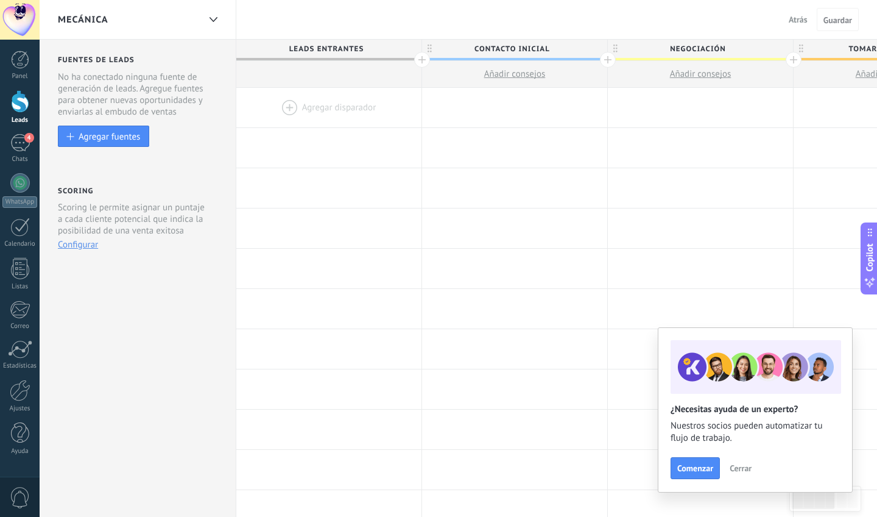
click at [793, 63] on div at bounding box center [794, 60] width 16 height 16
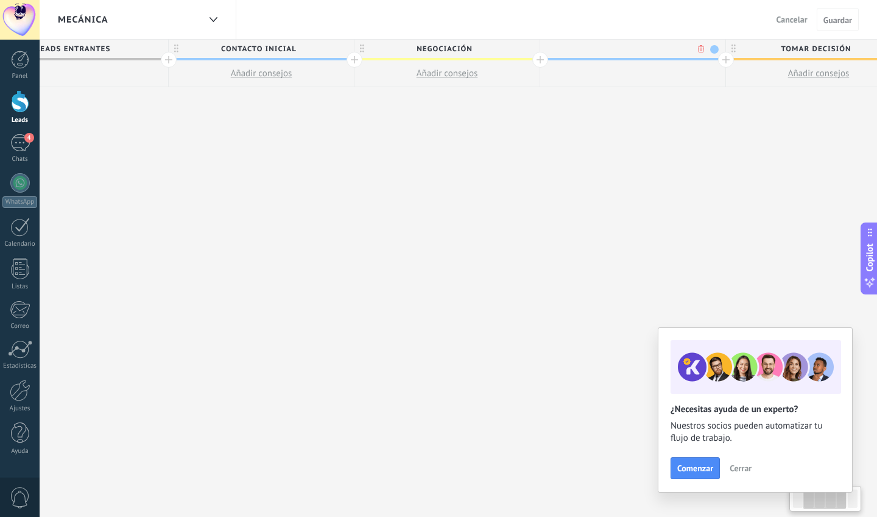
scroll to position [0, 254]
type input "**********"
click at [837, 22] on span "Guardar" at bounding box center [838, 20] width 29 height 9
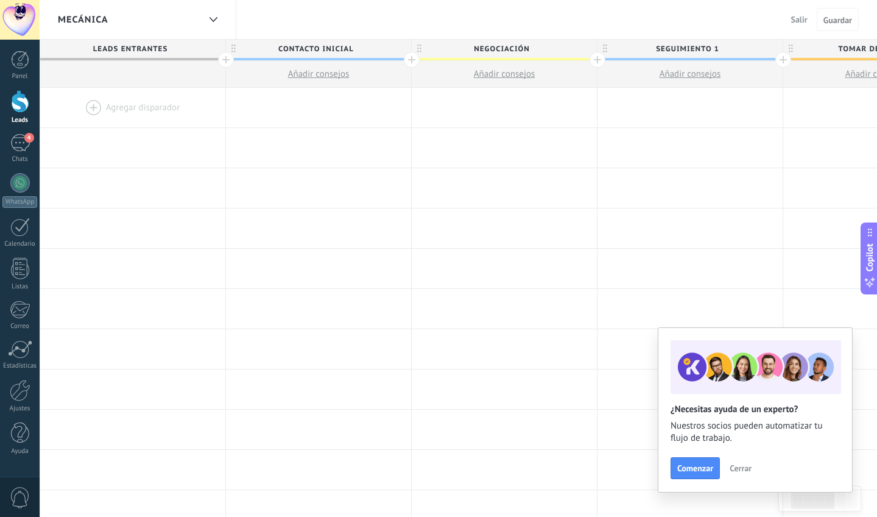
click at [795, 21] on span "Salir" at bounding box center [799, 19] width 16 height 11
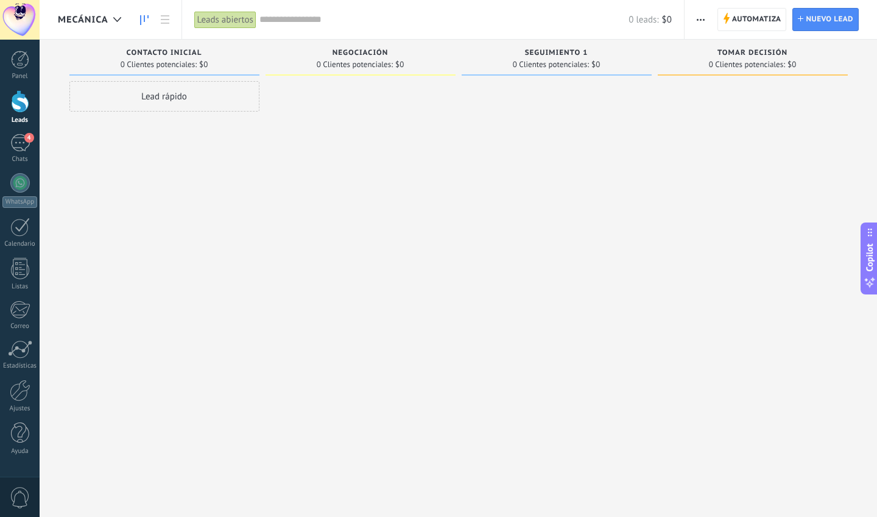
click at [95, 14] on span "mecánica" at bounding box center [83, 20] width 51 height 12
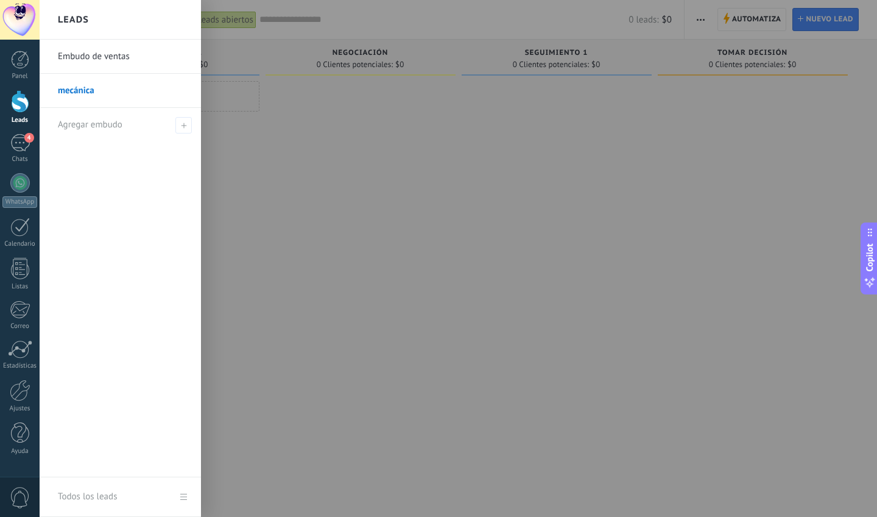
click at [233, 135] on div at bounding box center [478, 258] width 877 height 517
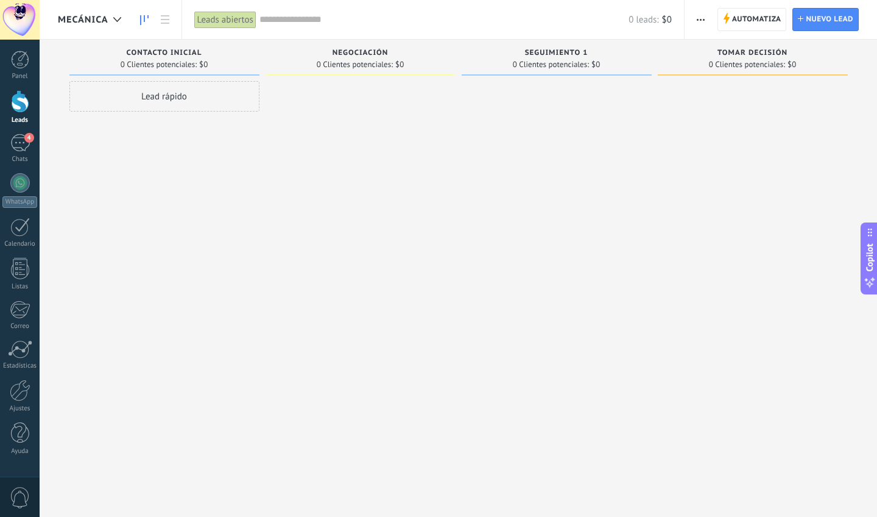
click at [84, 21] on span "mecánica" at bounding box center [83, 20] width 51 height 12
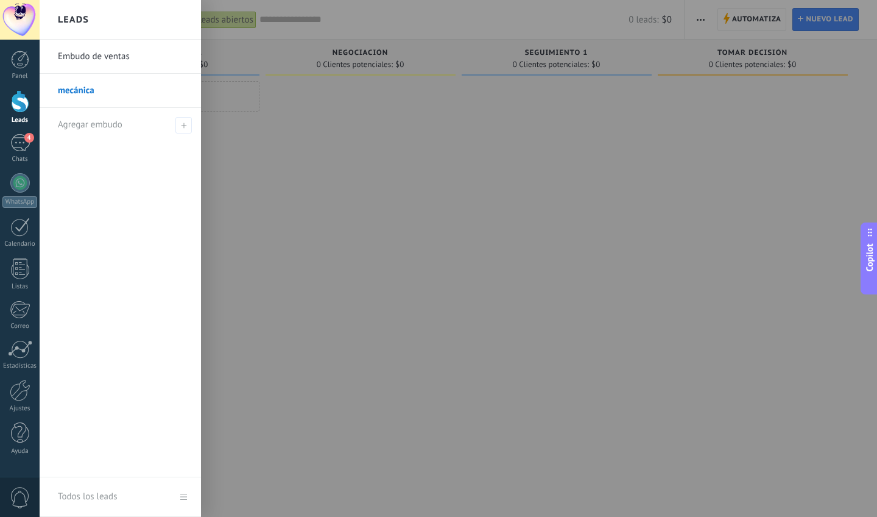
click at [86, 62] on link "Embudo de ventas" at bounding box center [123, 57] width 131 height 34
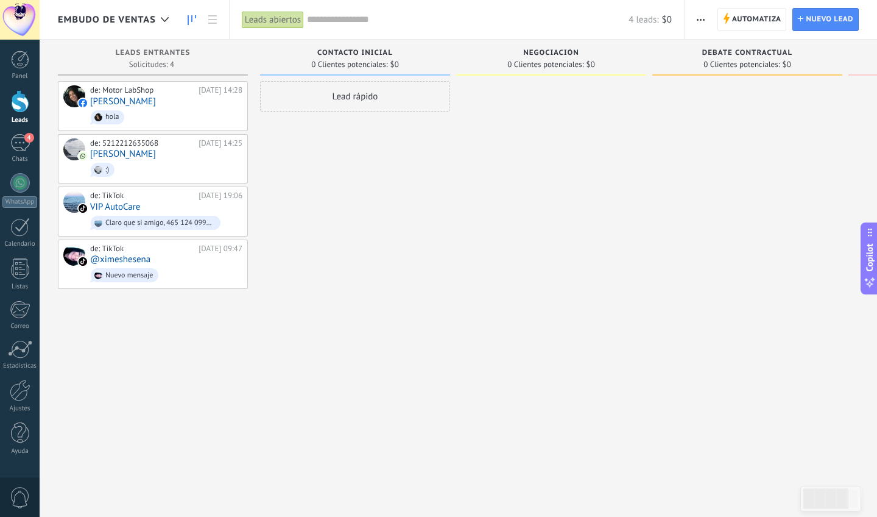
click at [153, 169] on span ":)" at bounding box center [166, 169] width 152 height 19
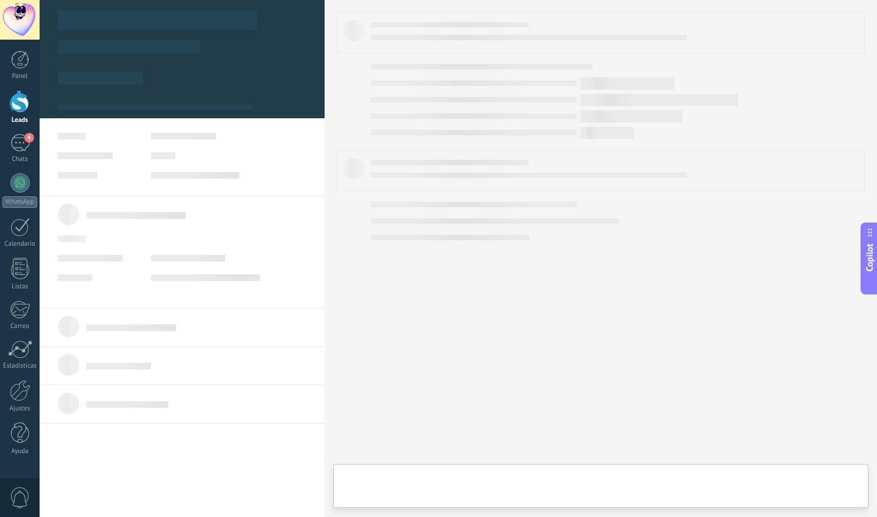
type textarea "**********"
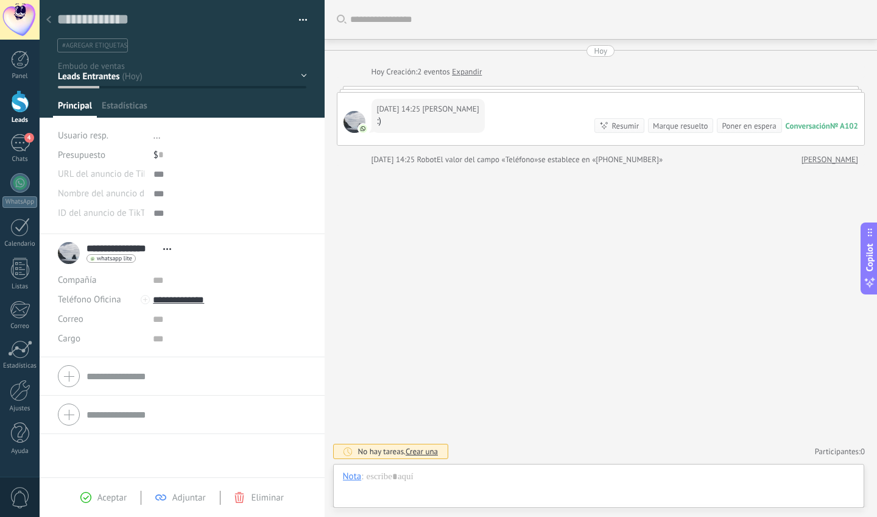
scroll to position [18, 0]
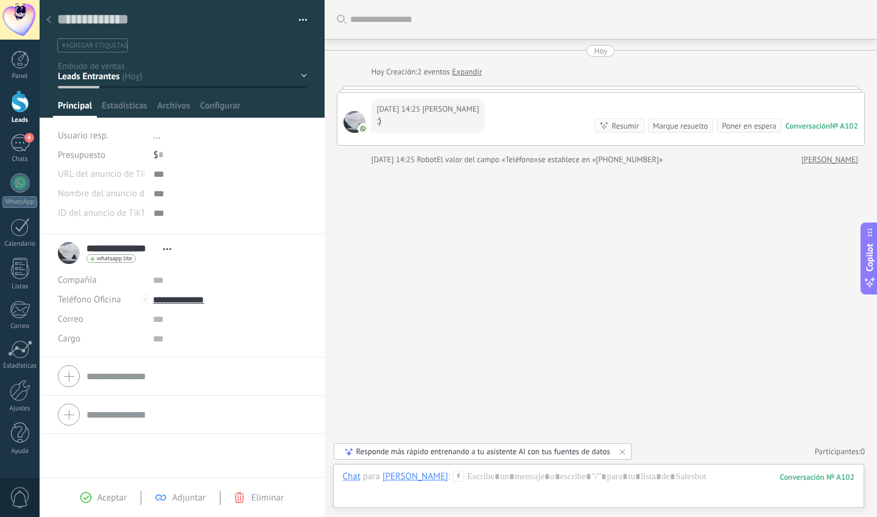
click at [0, 0] on div "Contacto inicial Negociación Debate contractual Discusión de contrato Logrado c…" at bounding box center [0, 0] width 0 height 0
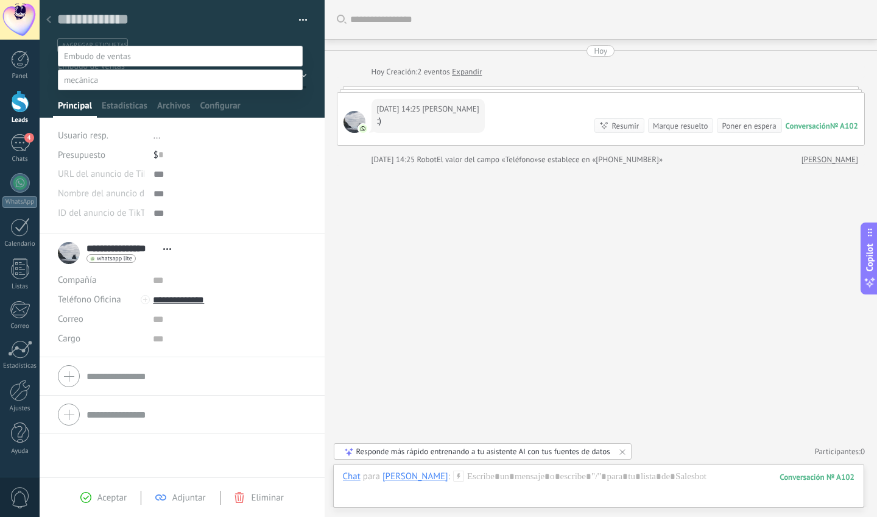
click at [152, 90] on label at bounding box center [180, 79] width 245 height 21
click at [0, 0] on label "Negociación" at bounding box center [0, 0] width 0 height 0
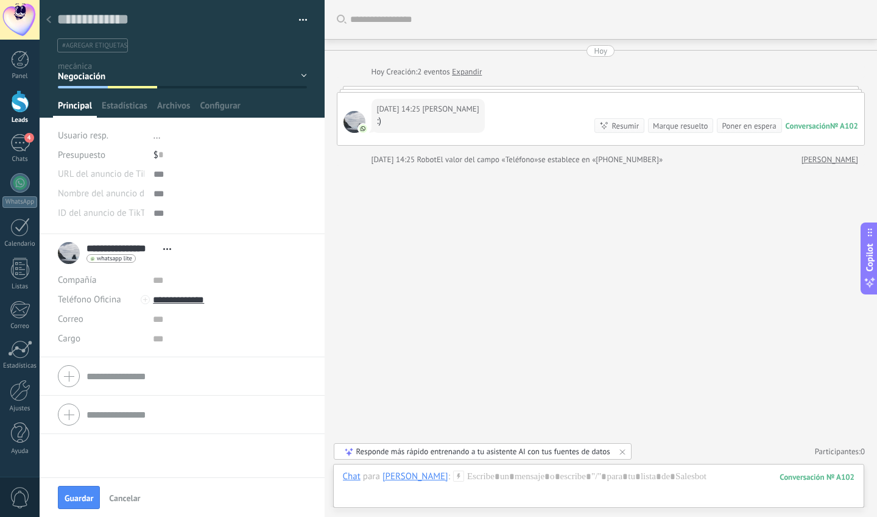
scroll to position [0, 0]
click at [82, 494] on span "Guardar" at bounding box center [79, 497] width 29 height 9
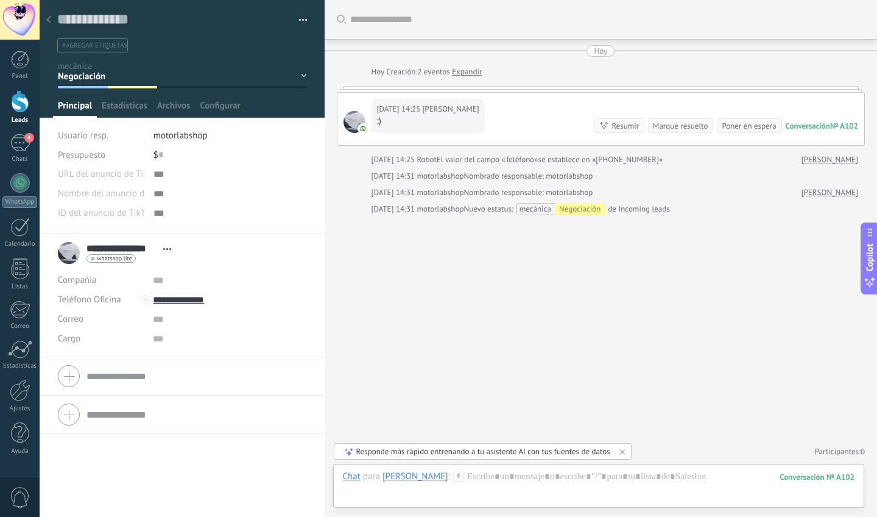
click at [49, 26] on div at bounding box center [48, 21] width 17 height 24
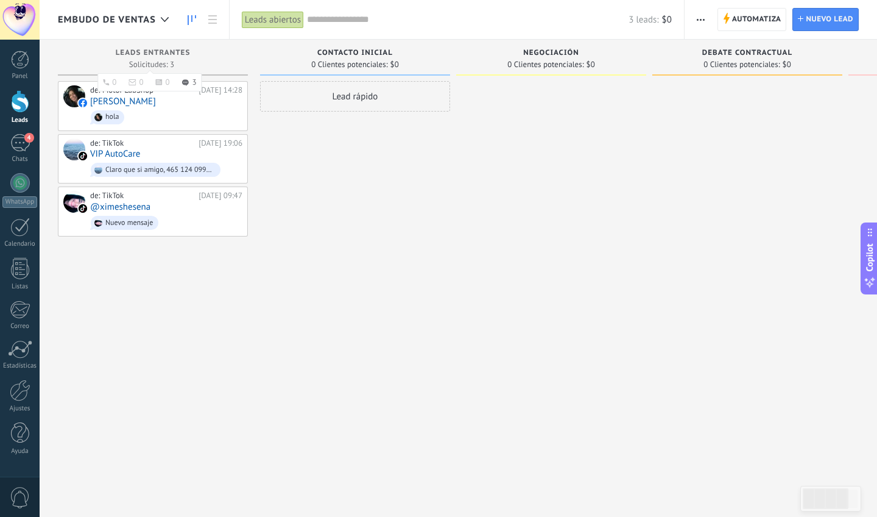
click at [154, 53] on span "Leads Entrantes" at bounding box center [153, 53] width 75 height 9
click at [104, 27] on div "Embudo de ventas" at bounding box center [116, 19] width 117 height 39
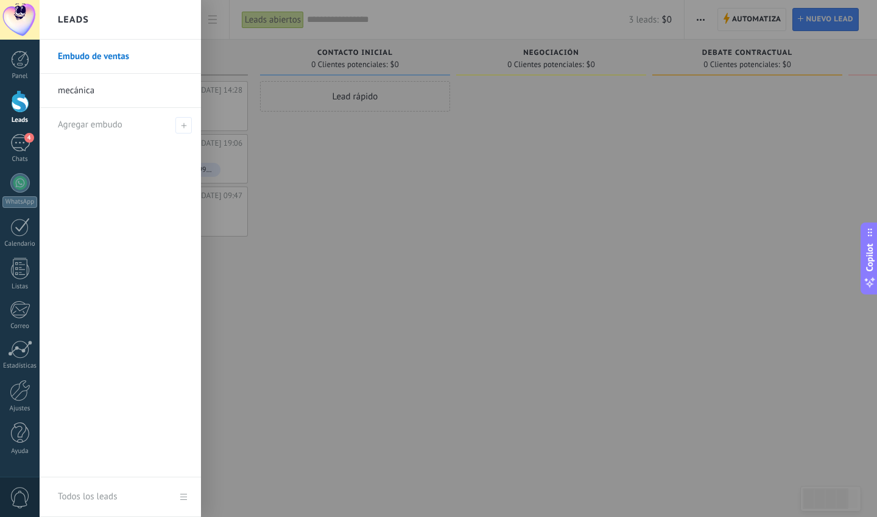
click at [96, 89] on link "mecánica" at bounding box center [123, 91] width 131 height 34
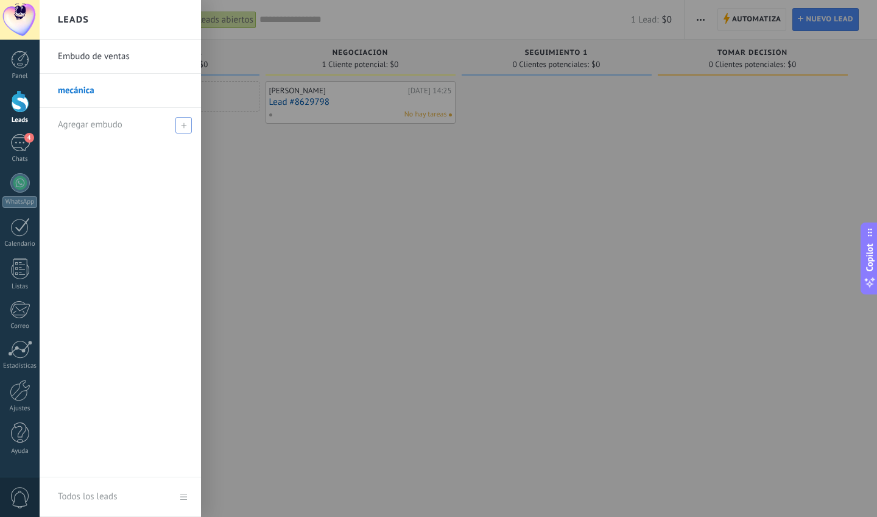
click at [123, 129] on div "Agregar embudo" at bounding box center [123, 125] width 131 height 34
type input "*********"
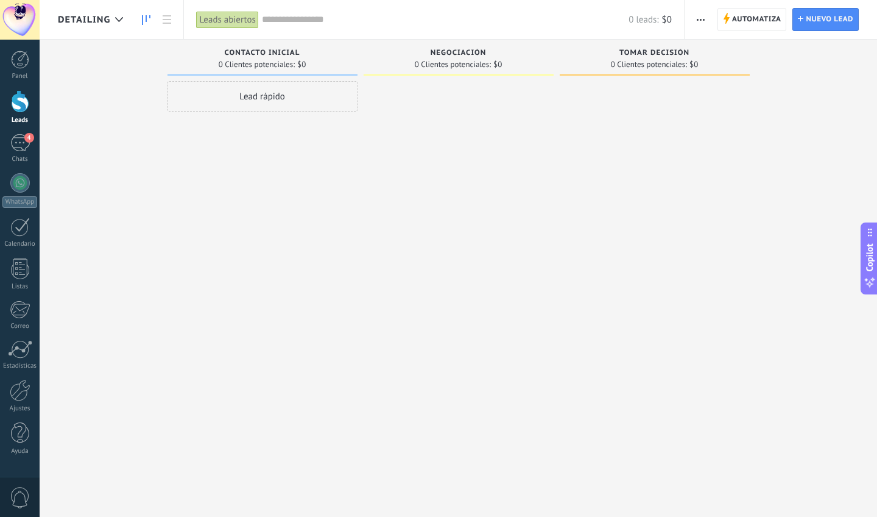
click at [526, 64] on div "0 Clientes potenciales: $0" at bounding box center [459, 64] width 178 height 10
click at [509, 186] on div at bounding box center [459, 260] width 190 height 358
click at [731, 29] on span "Automatiza Automatiza" at bounding box center [752, 19] width 69 height 23
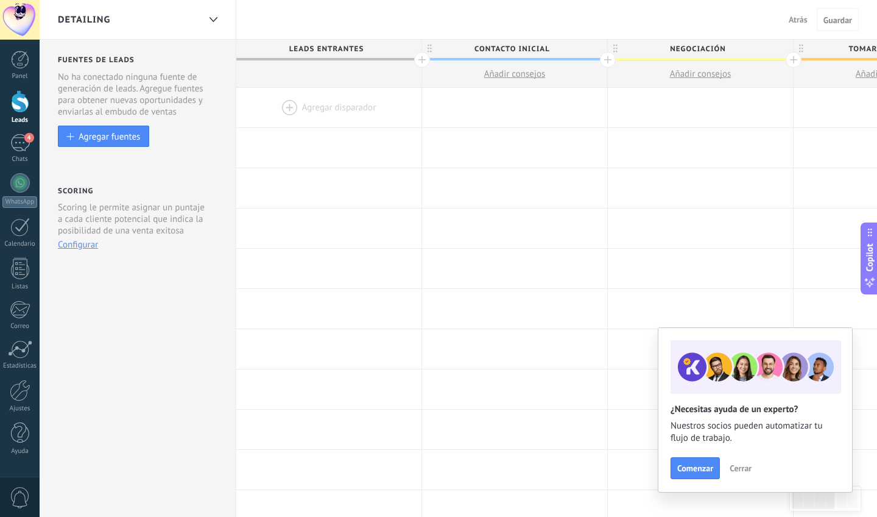
click at [793, 58] on div at bounding box center [794, 60] width 16 height 16
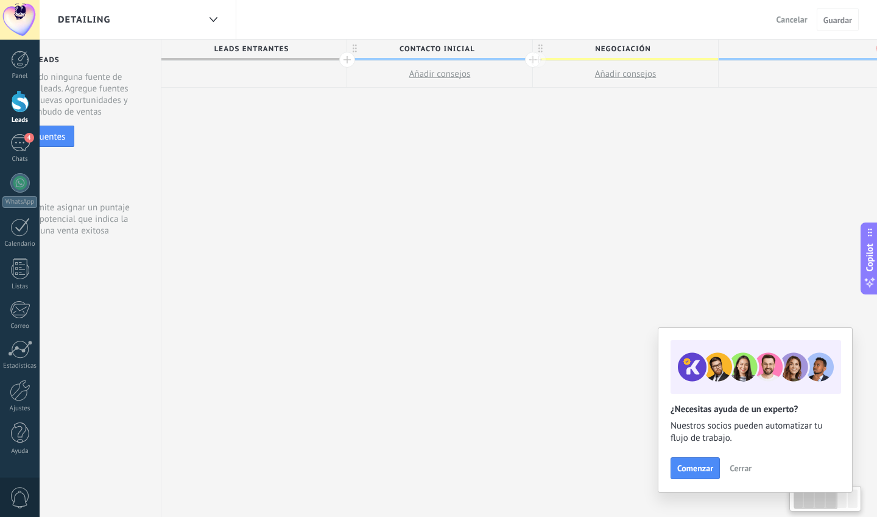
scroll to position [0, 90]
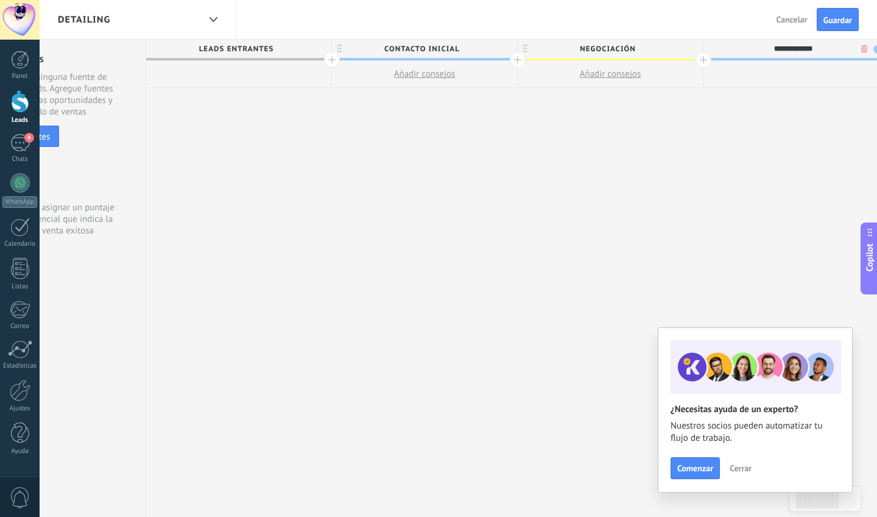
type input "**********"
click at [825, 21] on span "Guardar" at bounding box center [838, 20] width 29 height 9
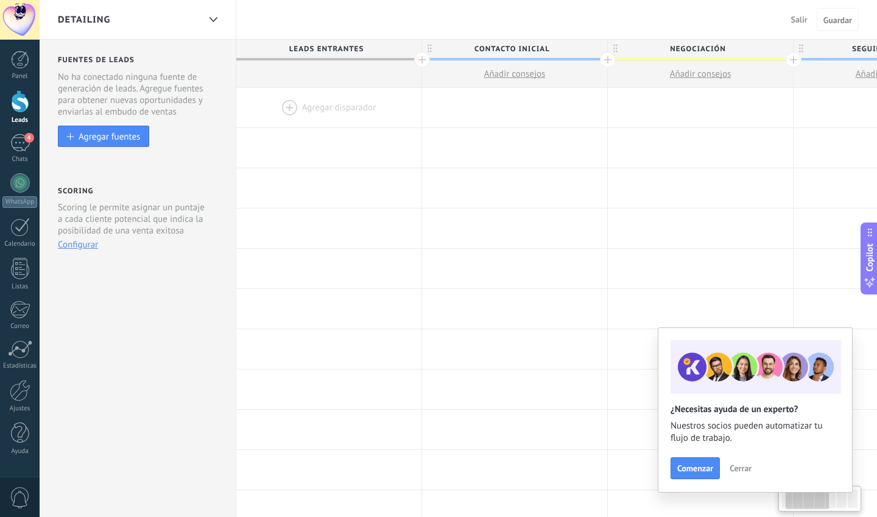
scroll to position [0, 90]
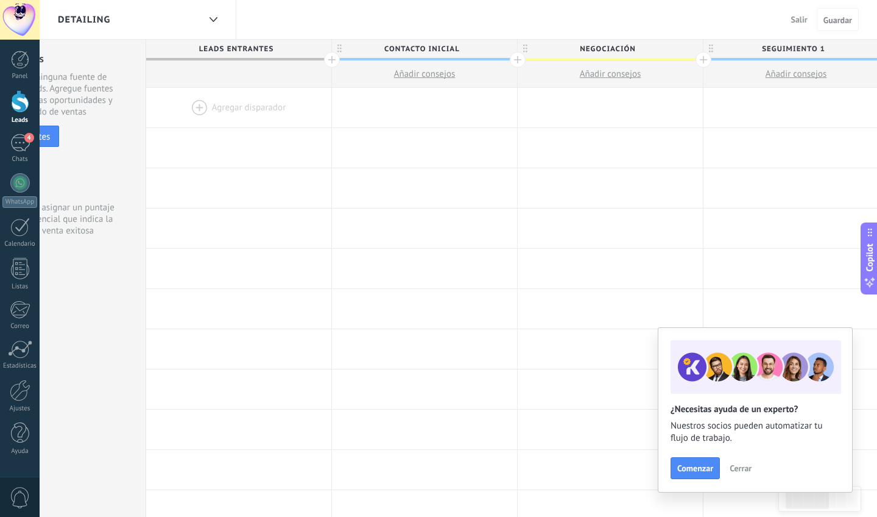
click at [799, 17] on span "Salir" at bounding box center [799, 19] width 16 height 11
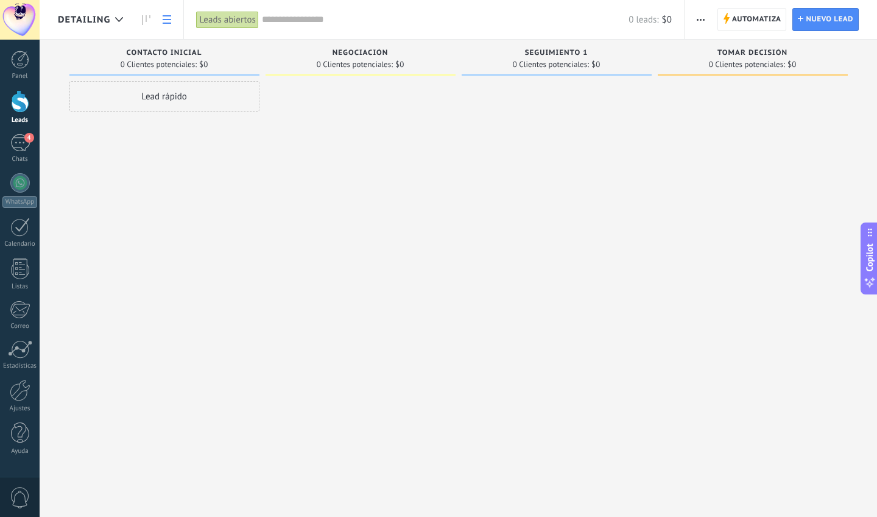
click at [167, 21] on icon at bounding box center [167, 19] width 9 height 9
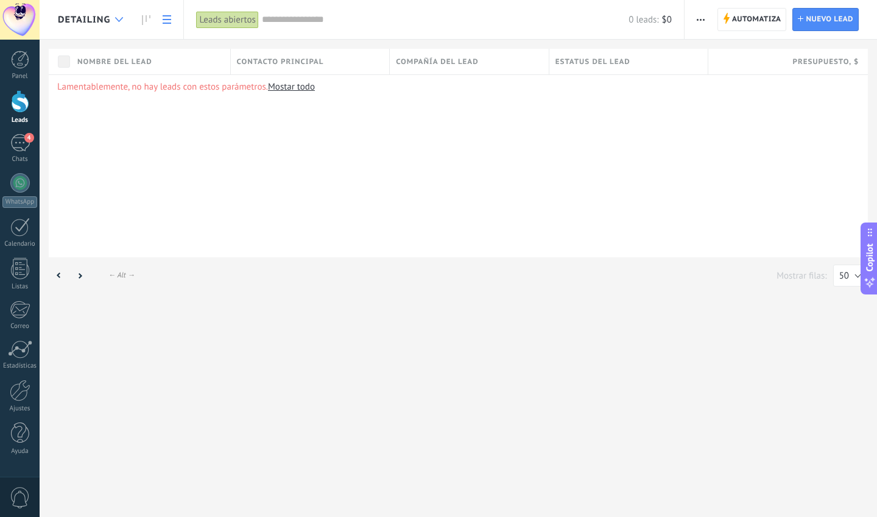
click at [129, 19] on div at bounding box center [119, 20] width 20 height 24
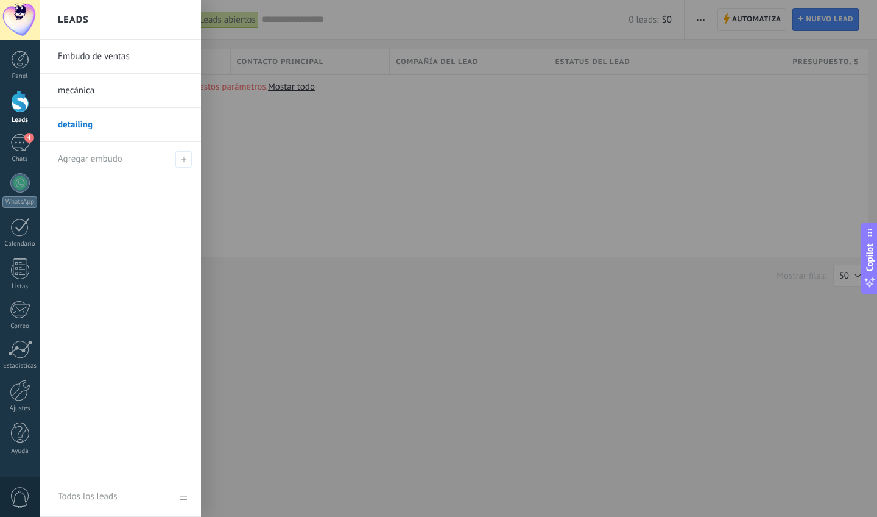
click at [98, 127] on link "detailing" at bounding box center [123, 125] width 131 height 34
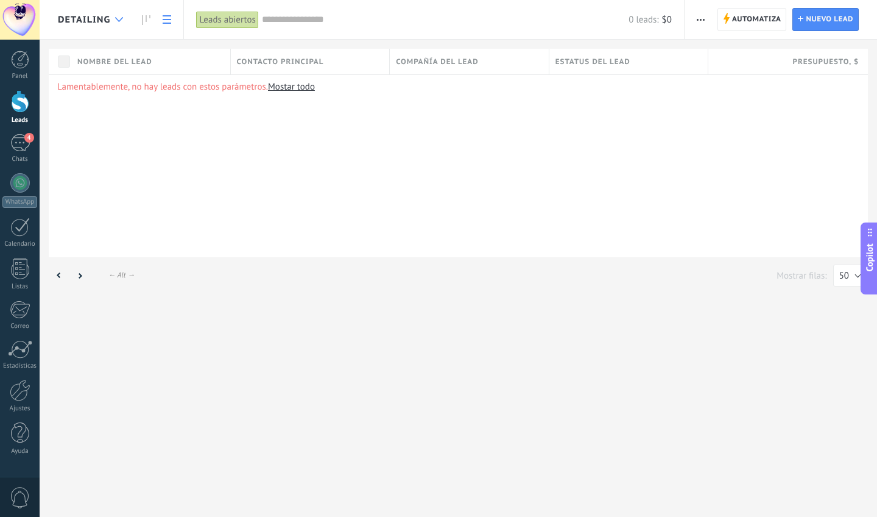
click at [126, 18] on div at bounding box center [119, 20] width 20 height 24
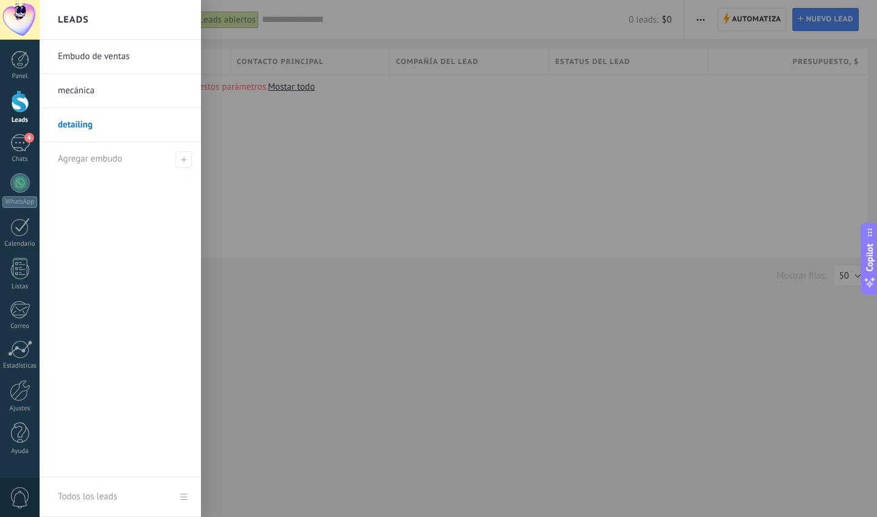
click at [72, 56] on link "Embudo de ventas" at bounding box center [123, 57] width 131 height 34
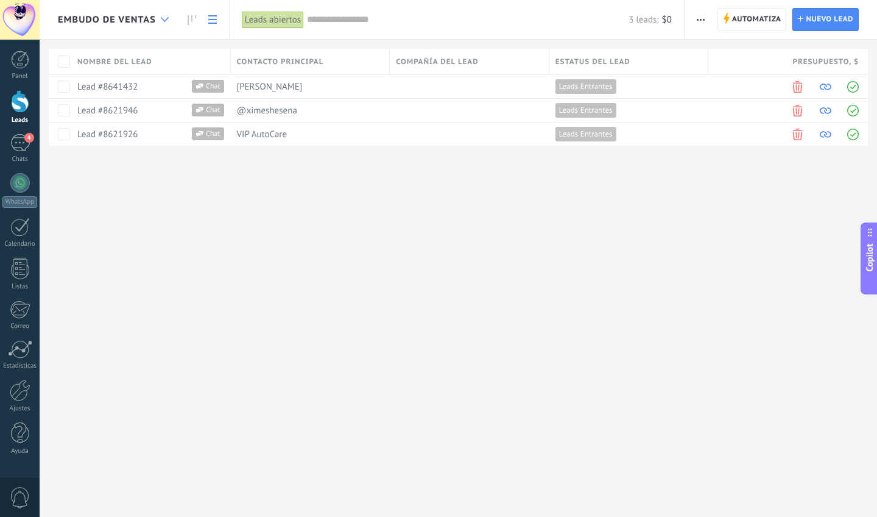
click at [168, 9] on div at bounding box center [165, 20] width 20 height 24
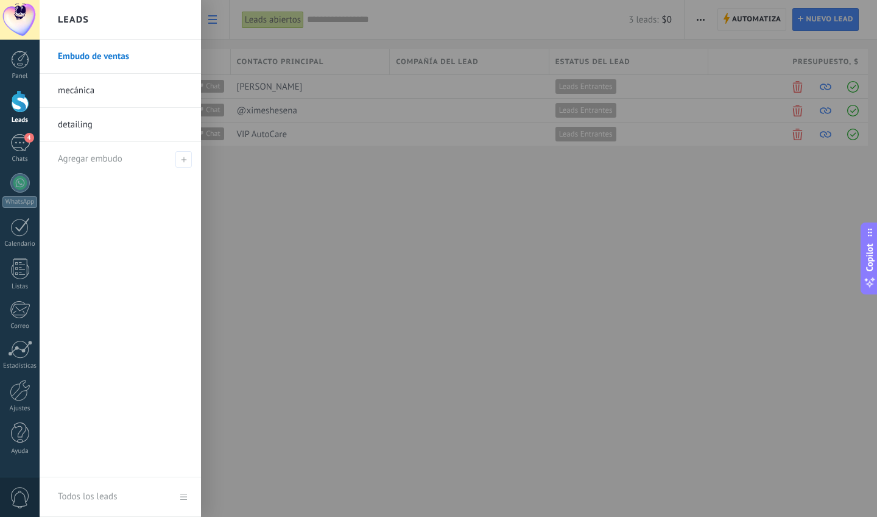
click at [334, 278] on div at bounding box center [478, 258] width 877 height 517
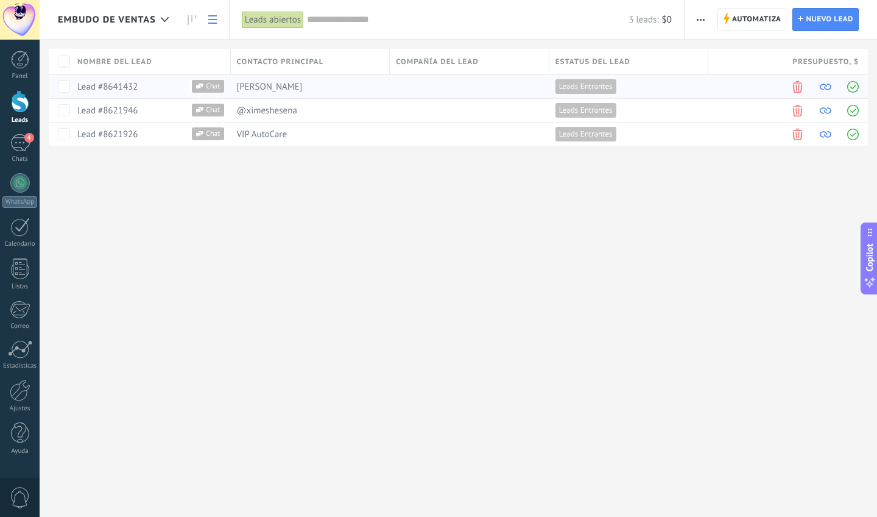
click at [210, 88] on span "Chat" at bounding box center [213, 86] width 20 height 13
click at [150, 25] on span "Embudo de ventas" at bounding box center [107, 20] width 98 height 12
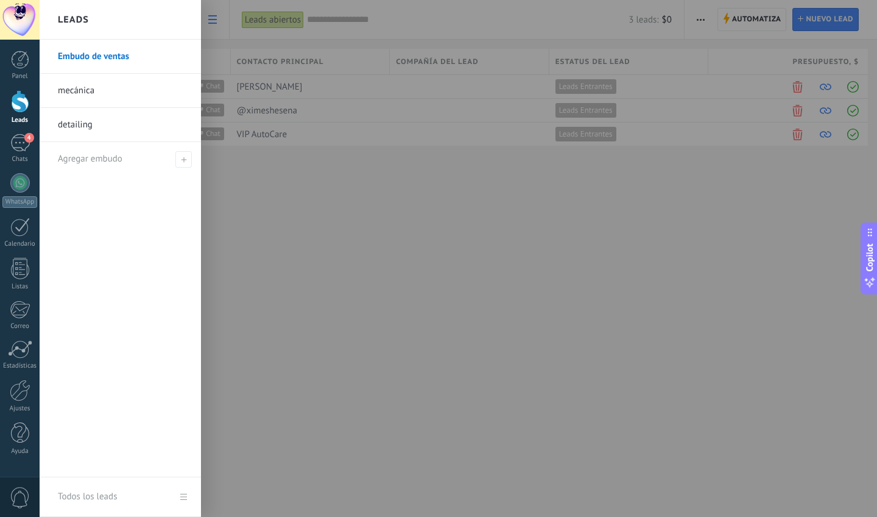
click at [141, 54] on link "Embudo de ventas" at bounding box center [123, 57] width 131 height 34
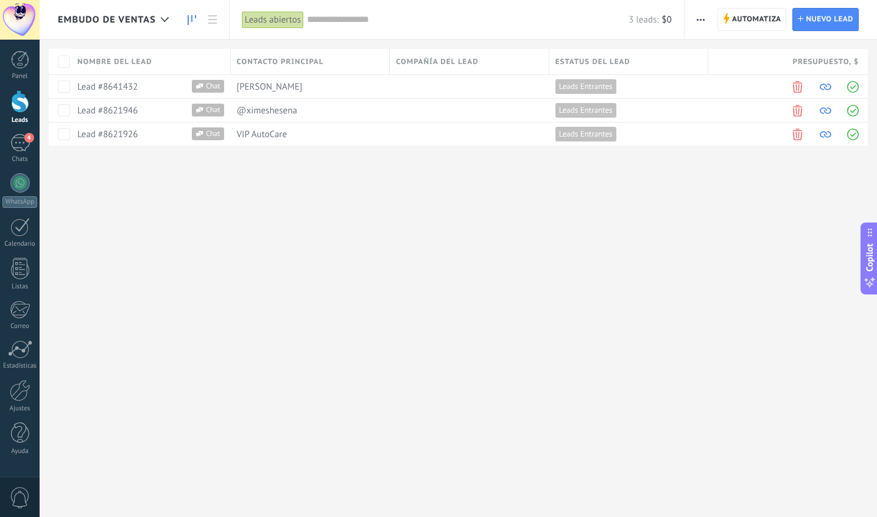
click at [196, 19] on icon at bounding box center [192, 20] width 9 height 10
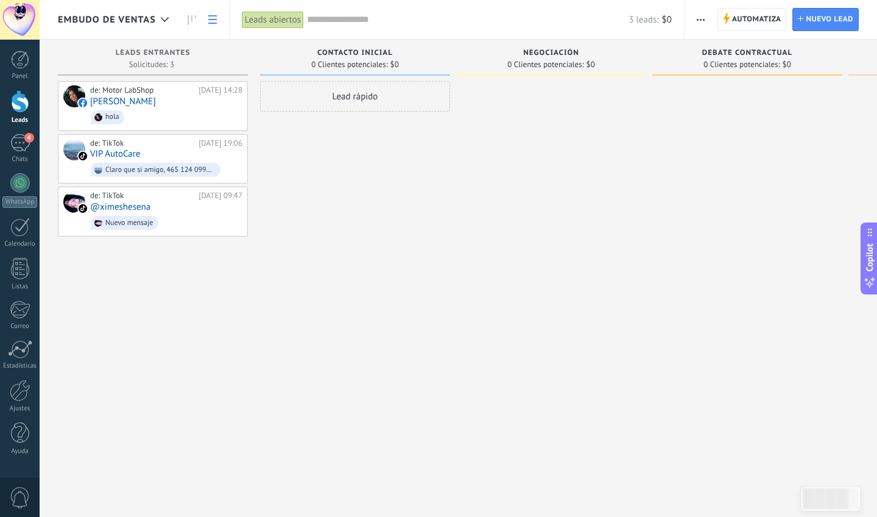
click at [211, 29] on link at bounding box center [212, 20] width 21 height 24
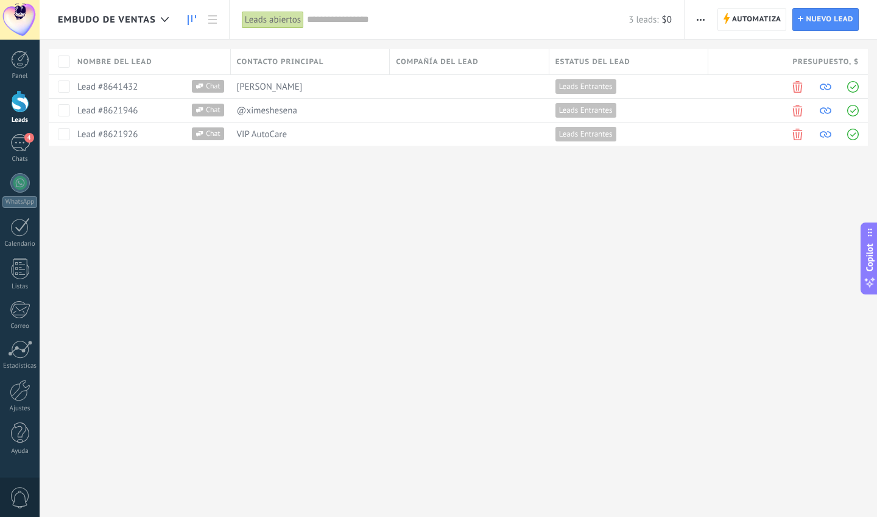
click at [191, 23] on icon at bounding box center [192, 20] width 9 height 10
